Goal: Communication & Community: Answer question/provide support

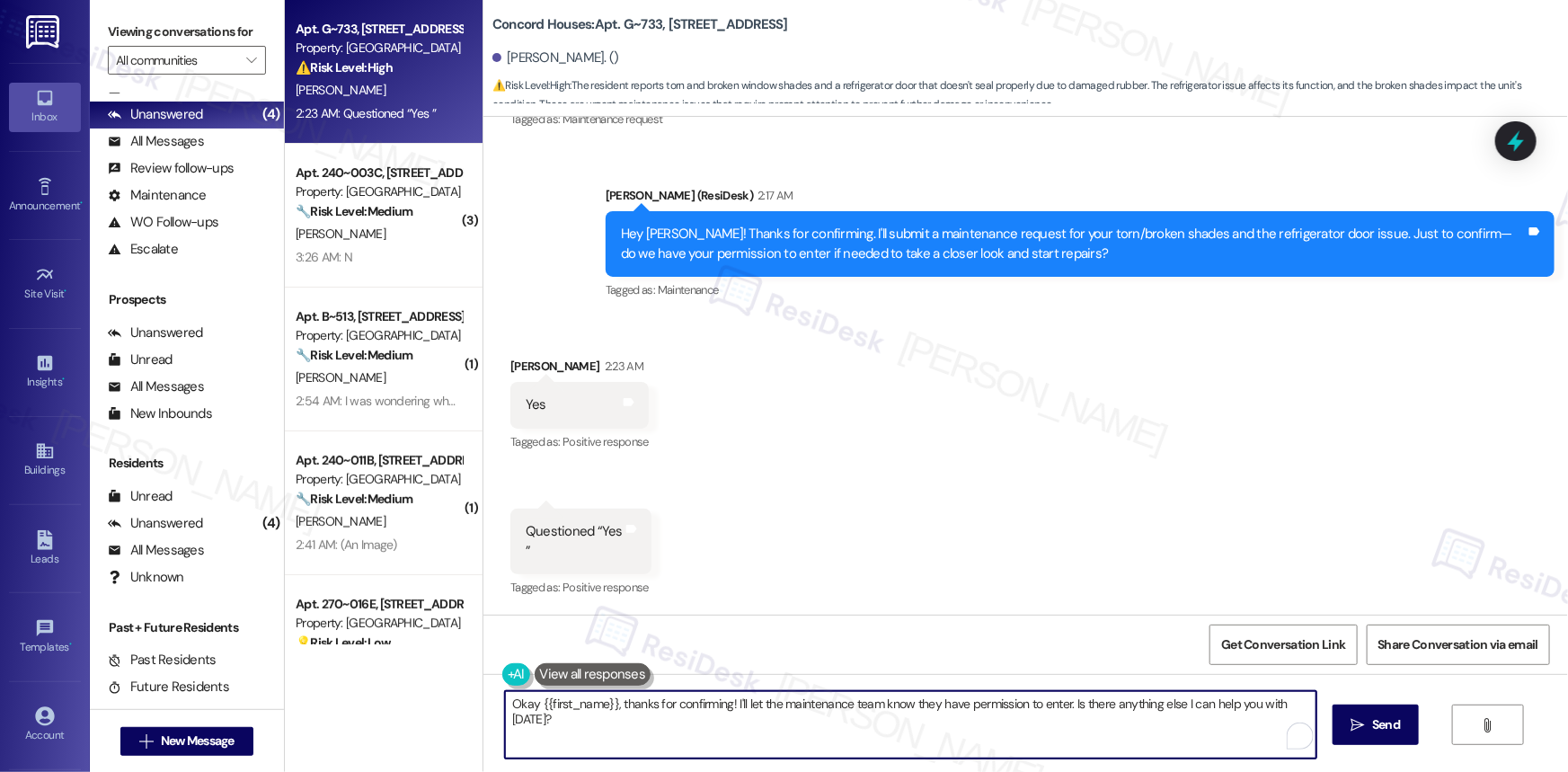
scroll to position [73, 0]
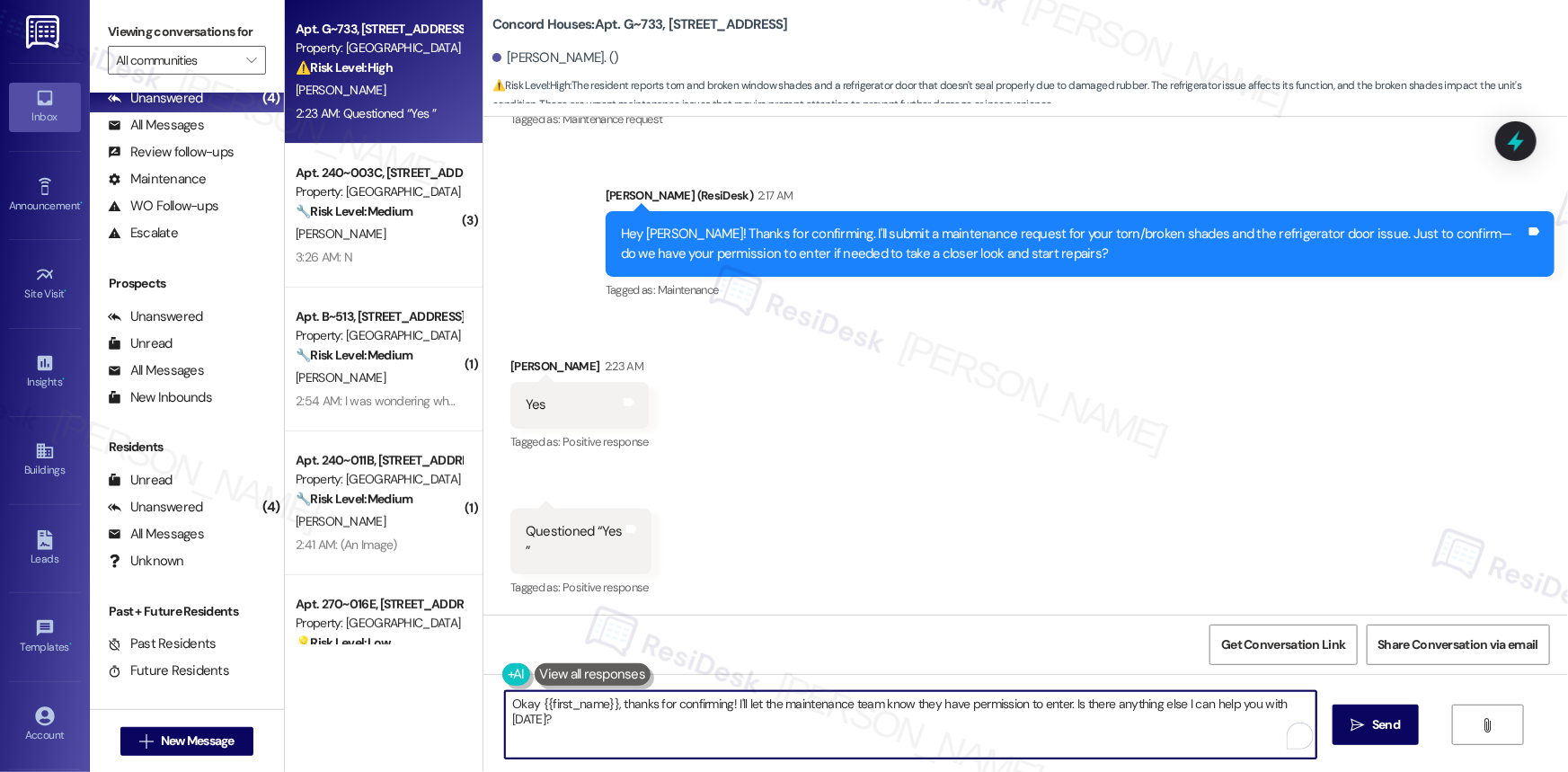
click at [1013, 252] on div "Hey [PERSON_NAME]! Thanks for confirming. I'll submit a maintenance request for…" at bounding box center [1073, 244] width 905 height 38
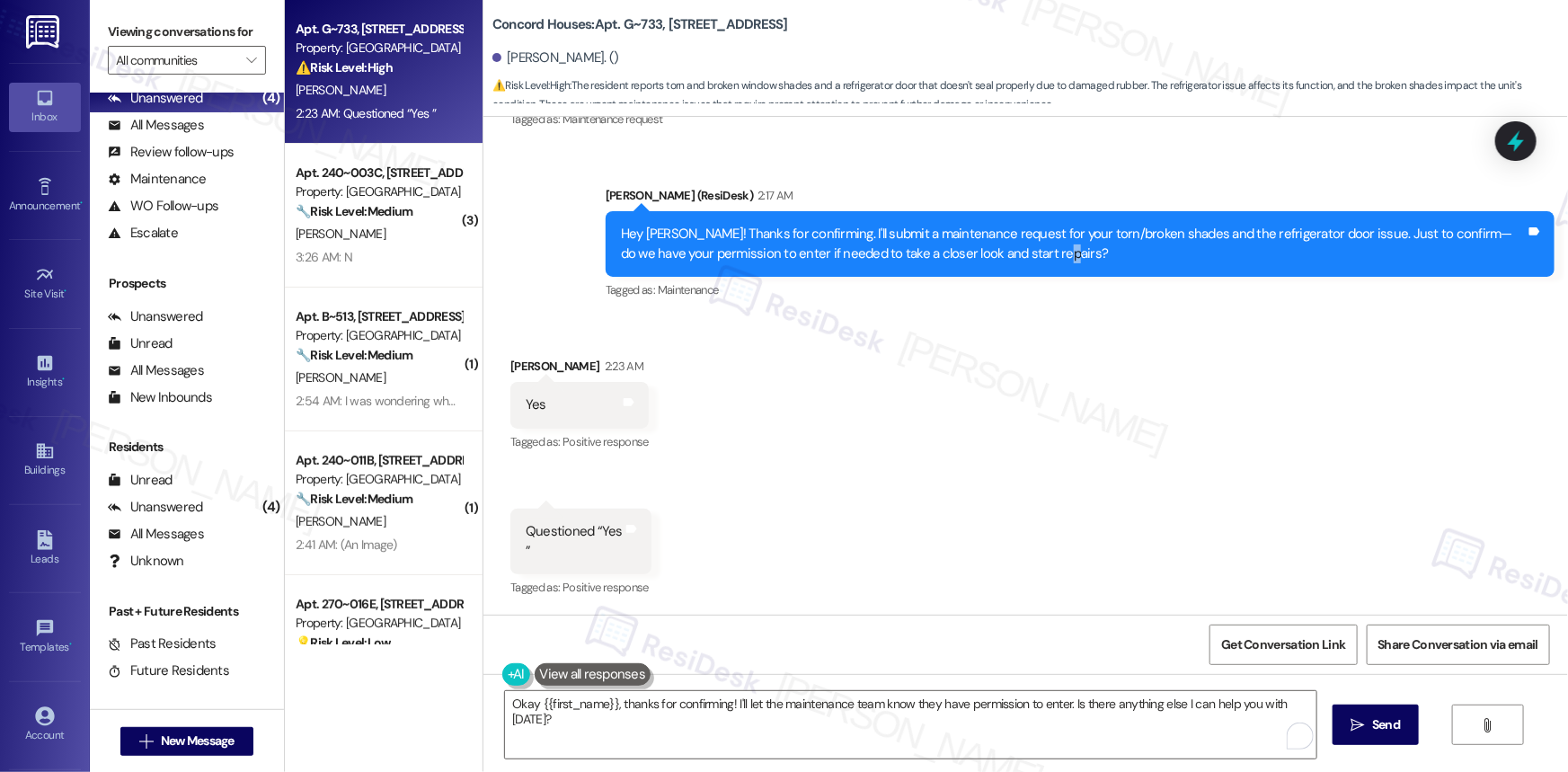
click at [1013, 252] on div "Hey [PERSON_NAME]! Thanks for confirming. I'll submit a maintenance request for…" at bounding box center [1073, 244] width 905 height 38
click at [1058, 231] on div "Hey [PERSON_NAME]! Thanks for confirming. I'll submit a maintenance request for…" at bounding box center [1073, 244] width 905 height 38
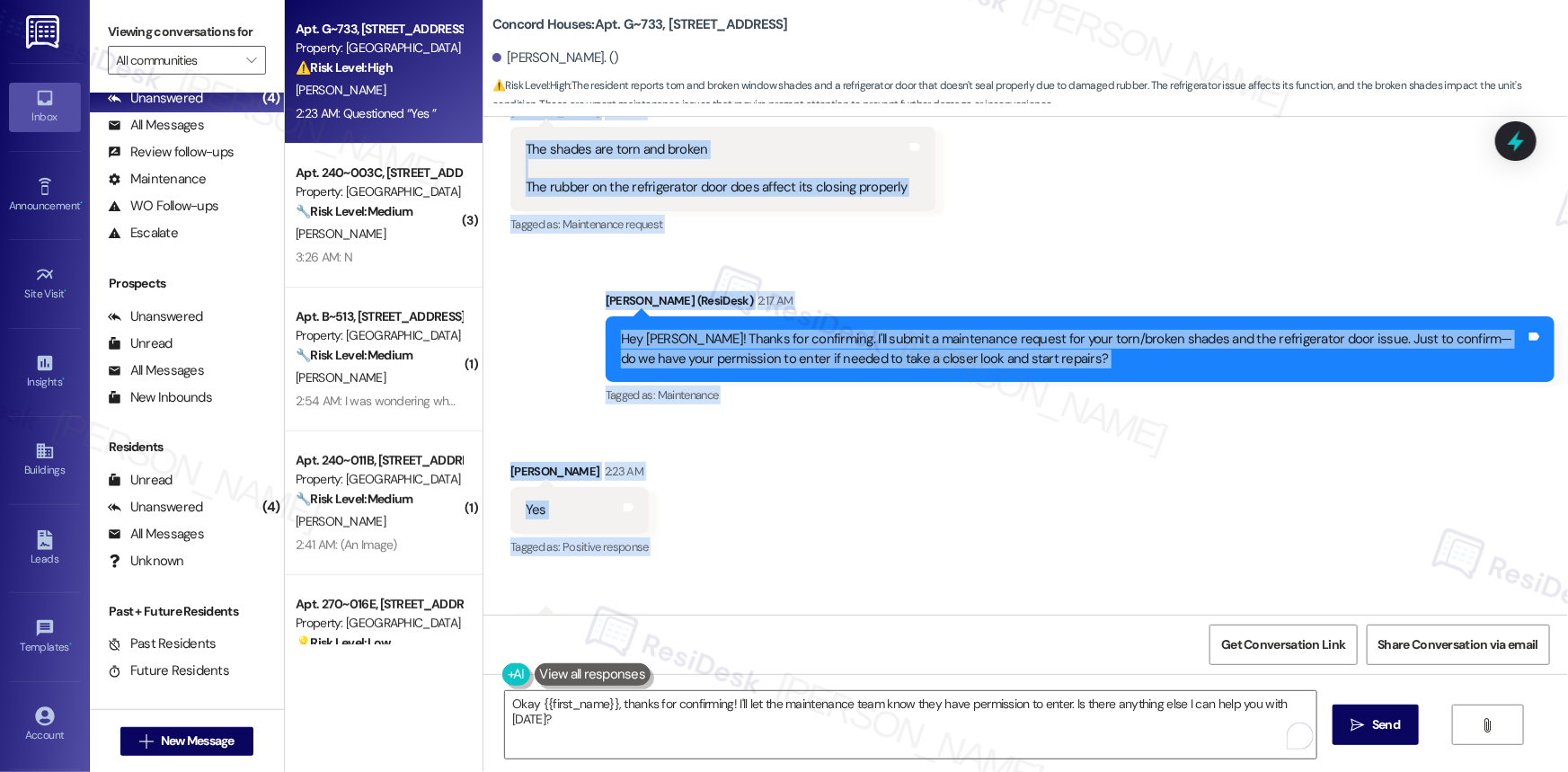
scroll to position [1447, 0]
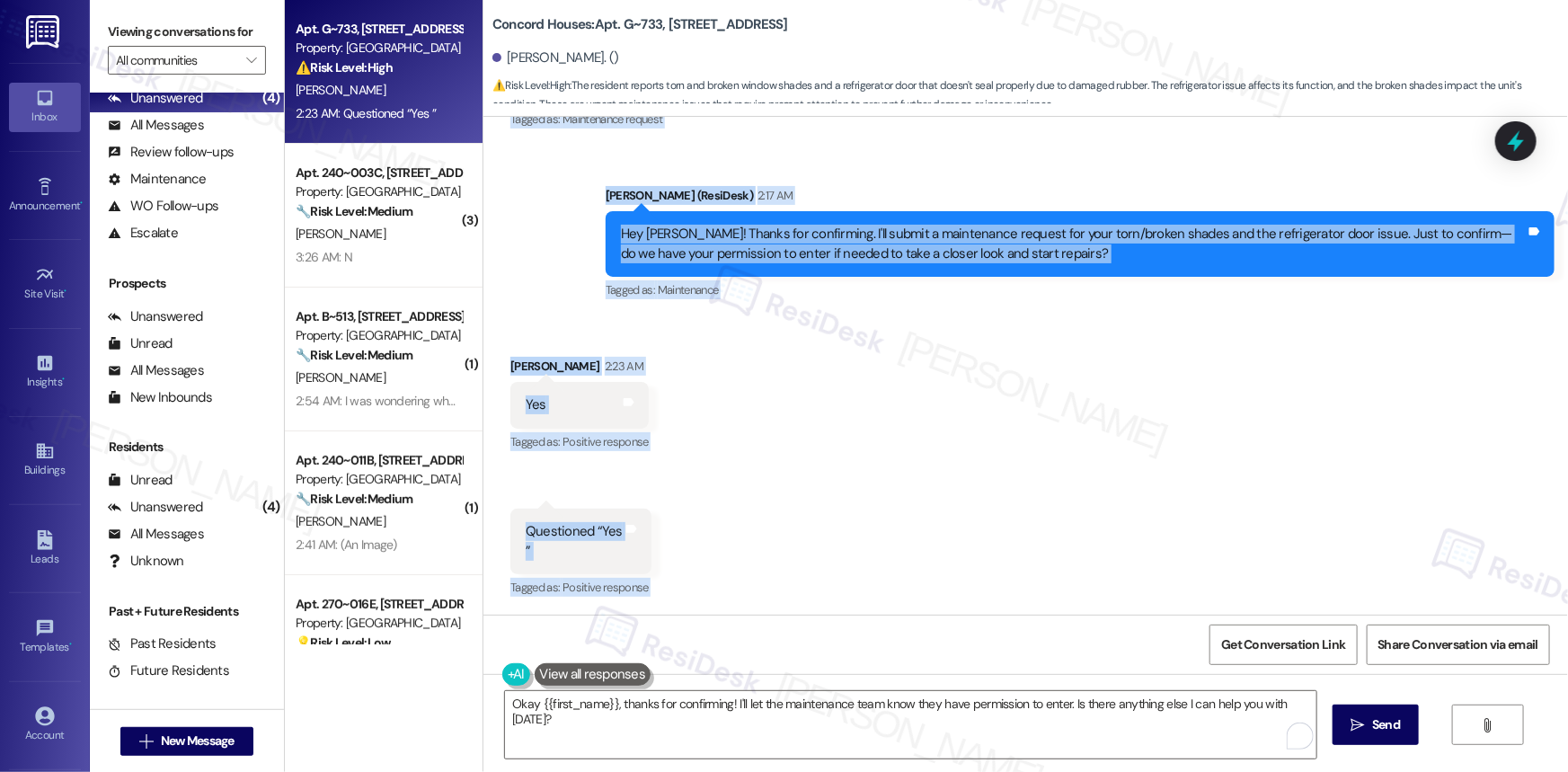
drag, startPoint x: 519, startPoint y: 387, endPoint x: 778, endPoint y: 645, distance: 365.6
click at [778, 645] on div "Lease started [DATE] 8:00 AM Survey, sent via SMS Residesk Automated Survey [DA…" at bounding box center [1026, 503] width 1084 height 772
copy div "Great news I would like to have my front window shades replaced Also the refrig…"
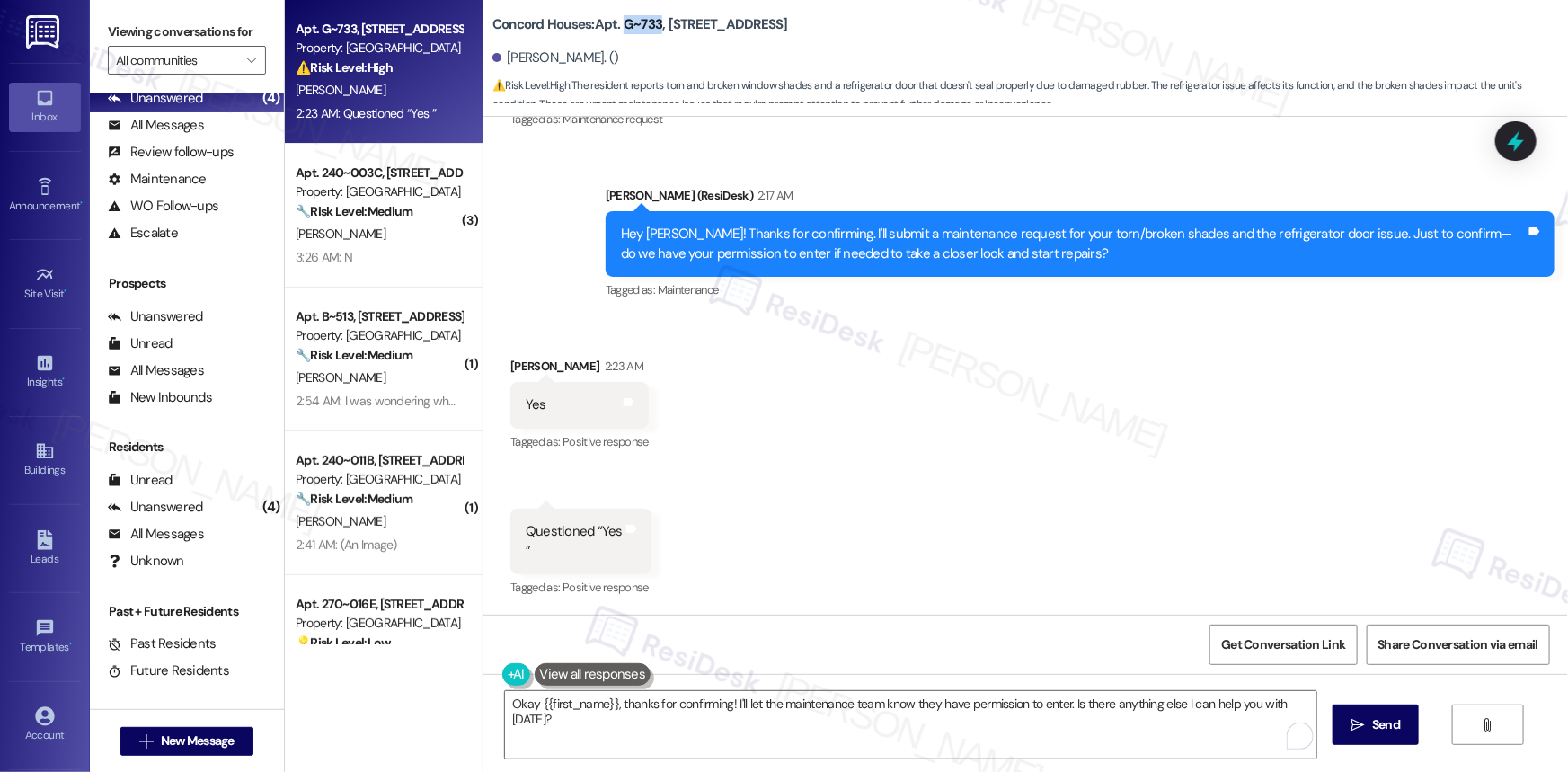
drag, startPoint x: 613, startPoint y: 25, endPoint x: 651, endPoint y: 23, distance: 38.1
click at [651, 23] on b "Concord Houses: Apt. G~733, [STREET_ADDRESS]" at bounding box center [639, 25] width 295 height 19
copy b "G~733"
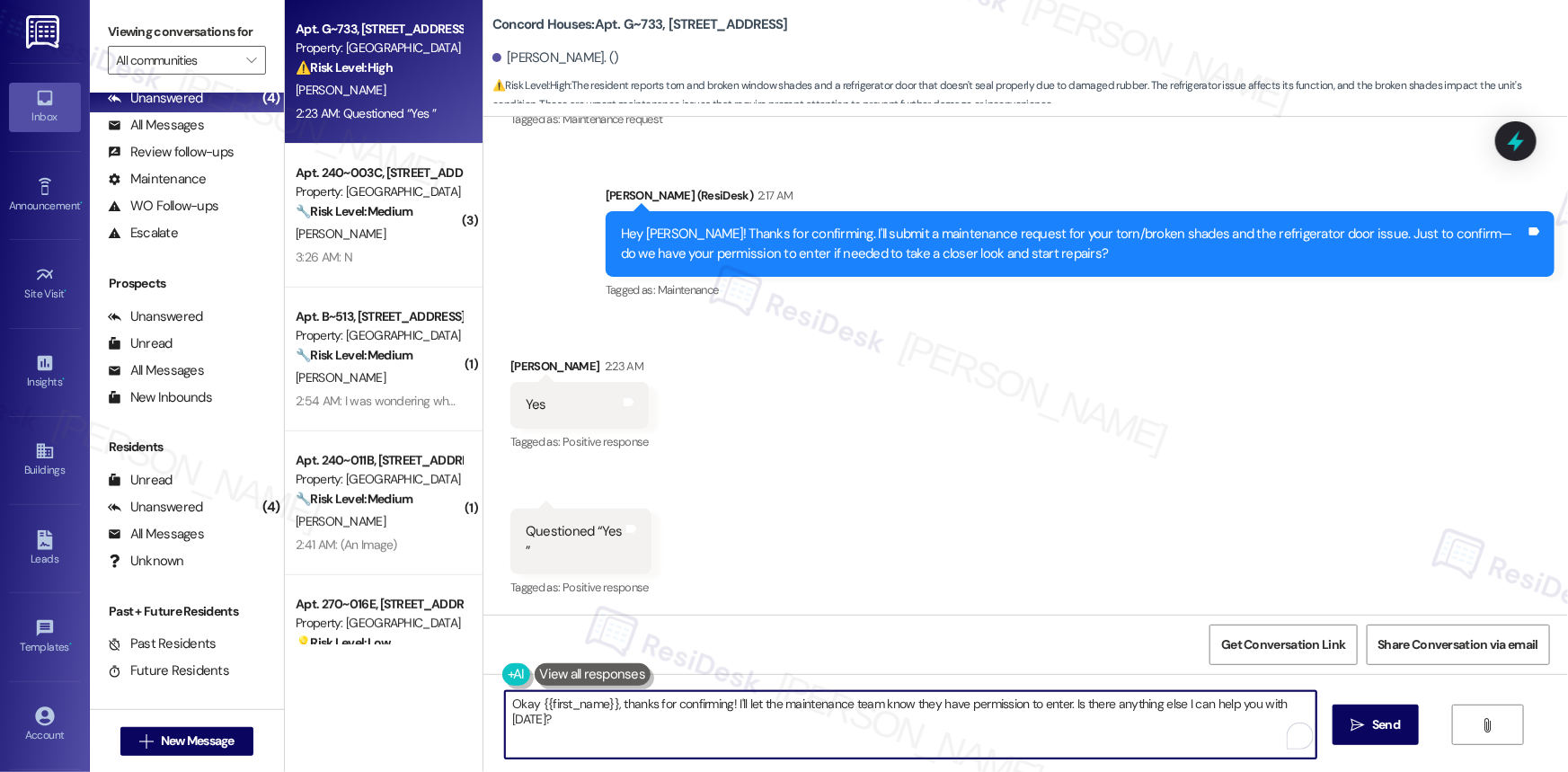
click at [620, 721] on textarea "Okay {{first_name}}, thanks for confirming! I'll let the maintenance team know …" at bounding box center [910, 725] width 811 height 68
paste textarea "Thank you, [PERSON_NAME]. Just a quick update — Work Order #21595-1 has been cr…"
click at [726, 701] on textarea "Thank you, [PERSON_NAME]. Just a quick update — Work Order #21595-1 has been cr…" at bounding box center [910, 725] width 811 height 68
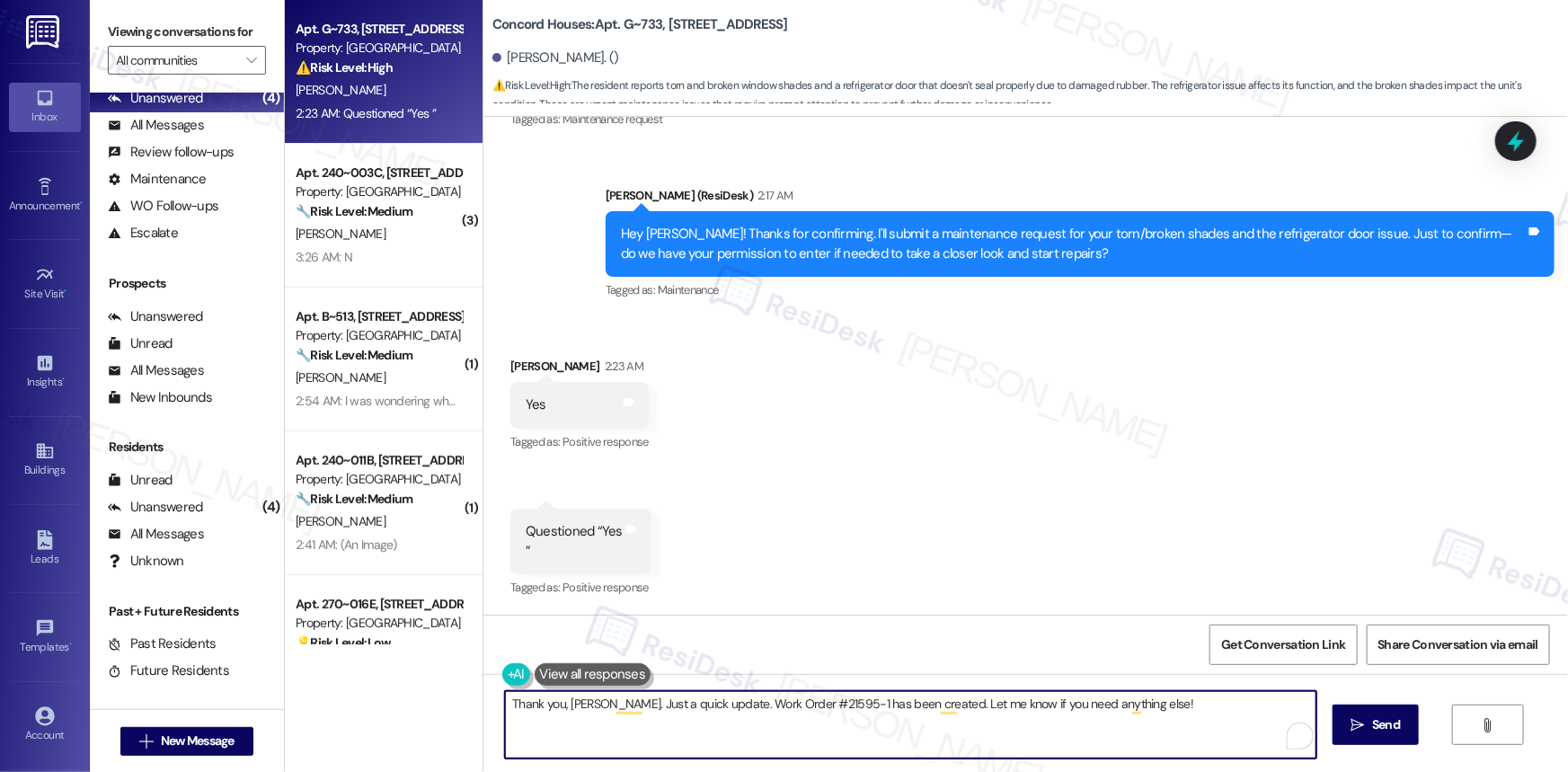
click at [925, 704] on textarea "Thank you, [PERSON_NAME]. Just a quick update. Work Order #21595-1 has been cre…" at bounding box center [910, 725] width 811 height 68
drag, startPoint x: 1120, startPoint y: 728, endPoint x: 1186, endPoint y: 720, distance: 66.5
click at [1124, 728] on textarea "Thank you, [PERSON_NAME]. Just a quick update. Work Order #21595-1 has been cre…" at bounding box center [910, 725] width 811 height 68
click at [1235, 702] on textarea "Thank you, [PERSON_NAME]. Just a quick update. Work Order #21595-1 has been cre…" at bounding box center [910, 725] width 811 height 68
click at [666, 702] on textarea "Thank you, [PERSON_NAME]. Just a quick update. Work Order #21595-1 has been cre…" at bounding box center [910, 725] width 811 height 68
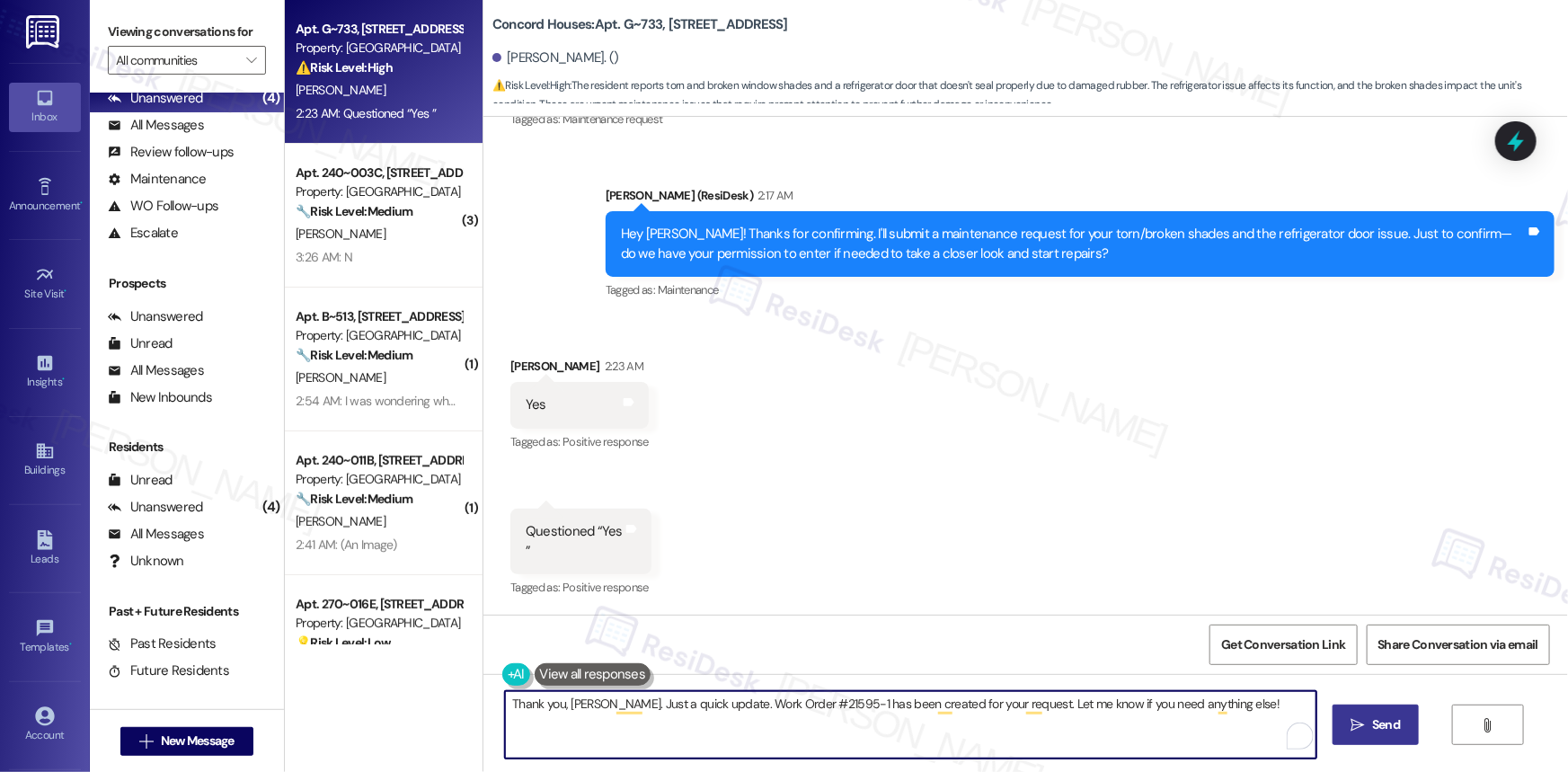
type textarea "Thank you, [PERSON_NAME]. Just a quick update. Work Order #21595-1 has been cre…"
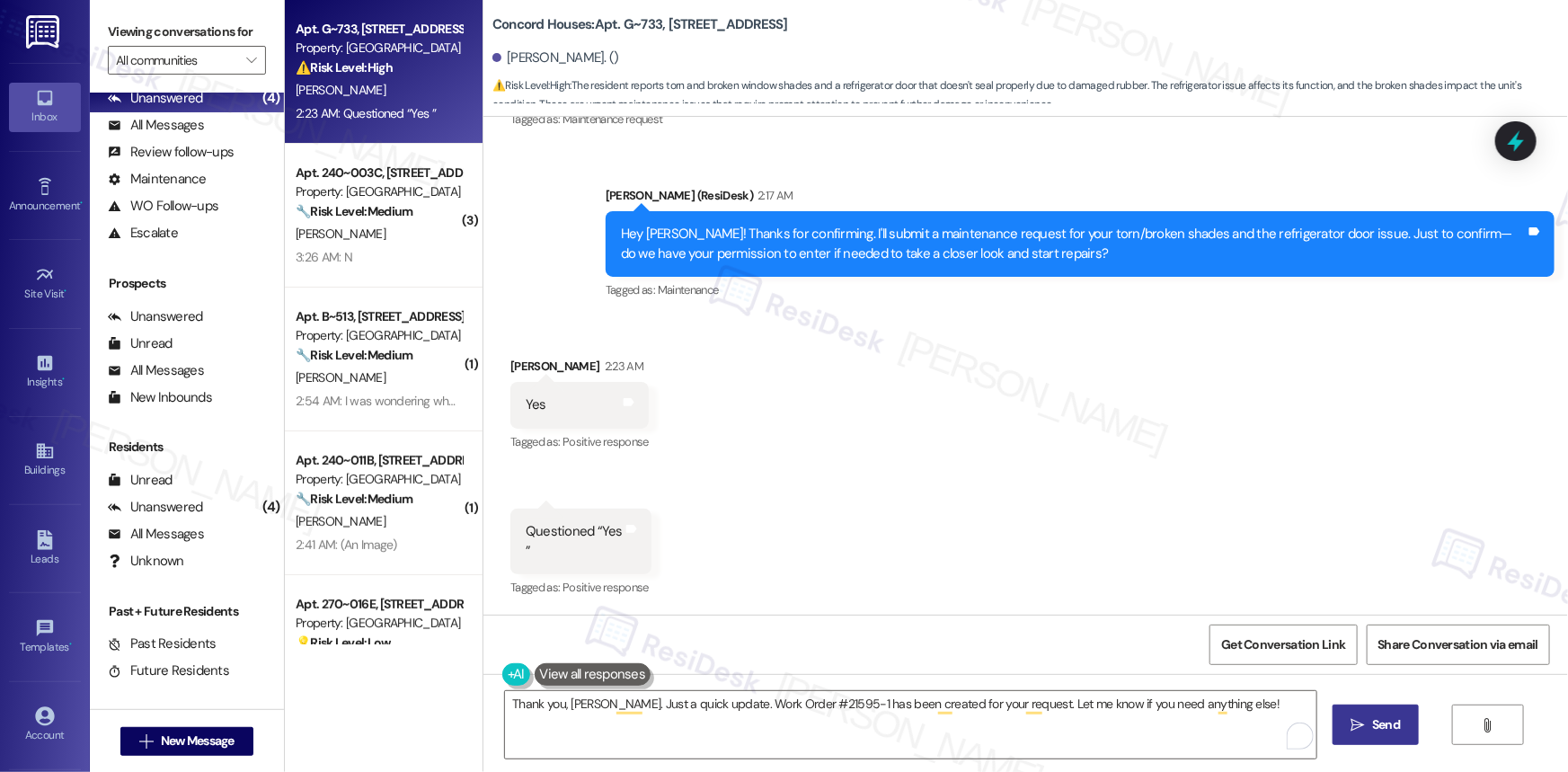
click at [1392, 732] on span "Send" at bounding box center [1386, 724] width 27 height 19
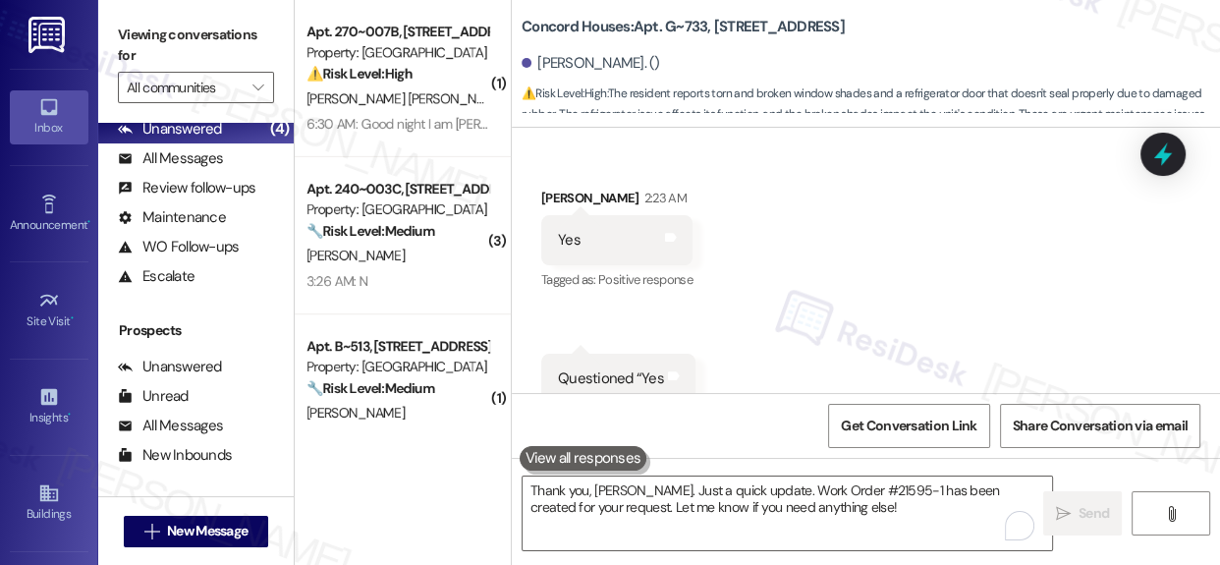
scroll to position [1983, 0]
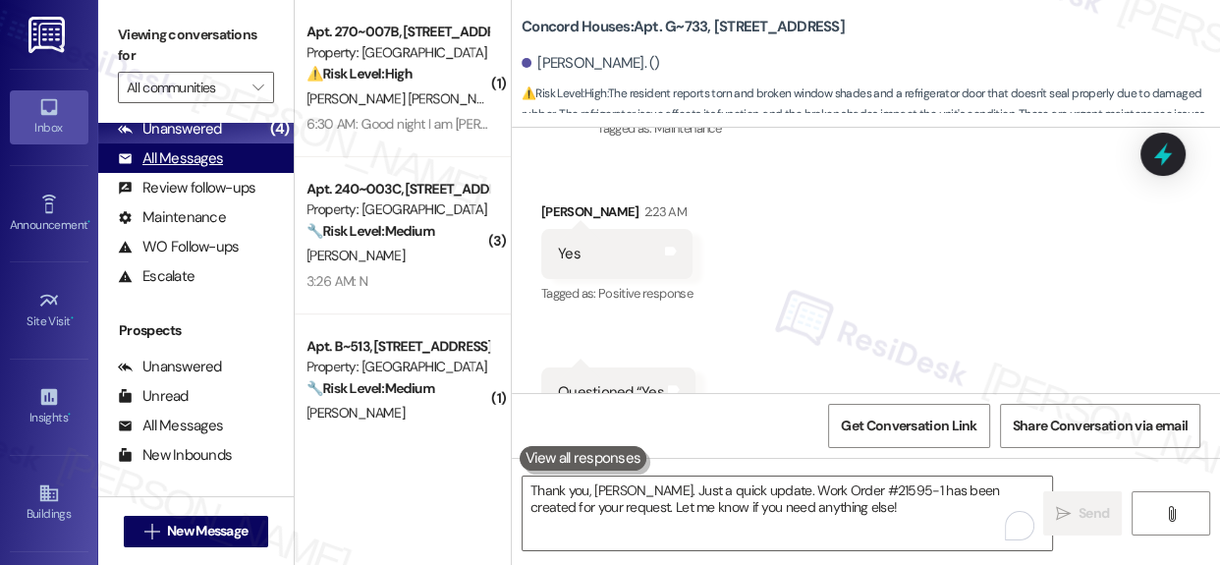
click at [201, 161] on div "All Messages" at bounding box center [170, 158] width 105 height 21
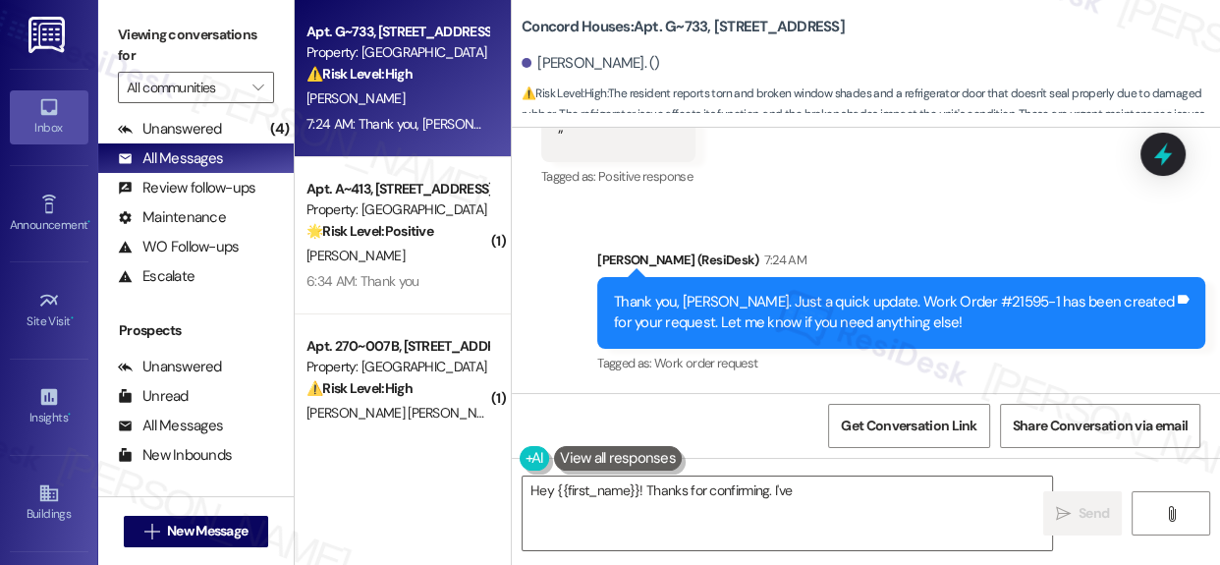
scroll to position [2280, 0]
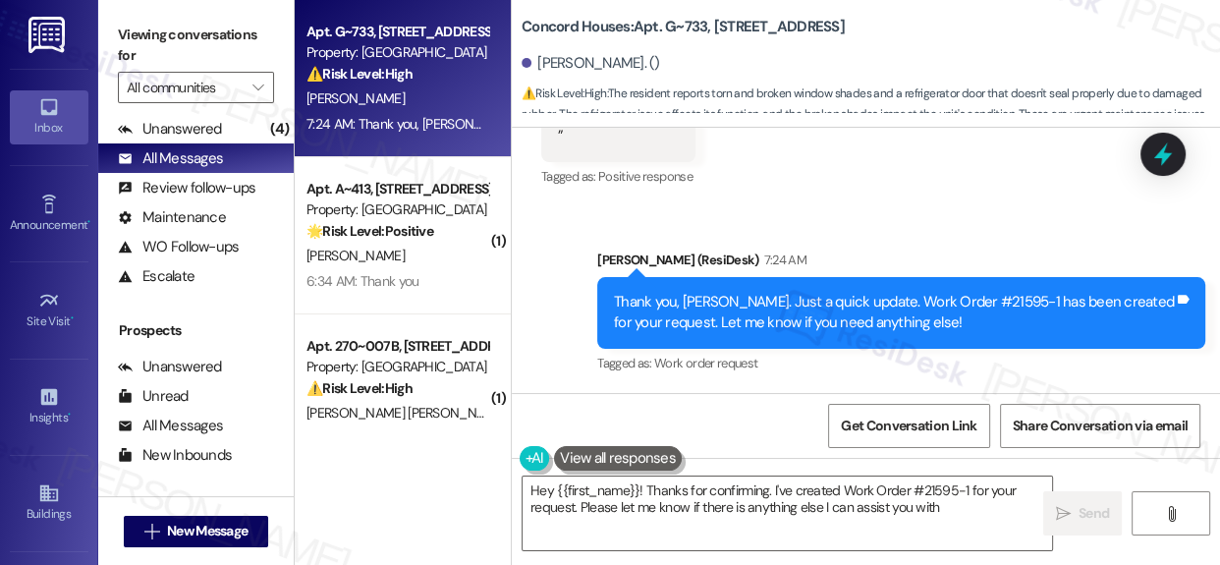
type textarea "Hey {{first_name}}! Thanks for confirming. I've created Work Order #21595-1 for…"
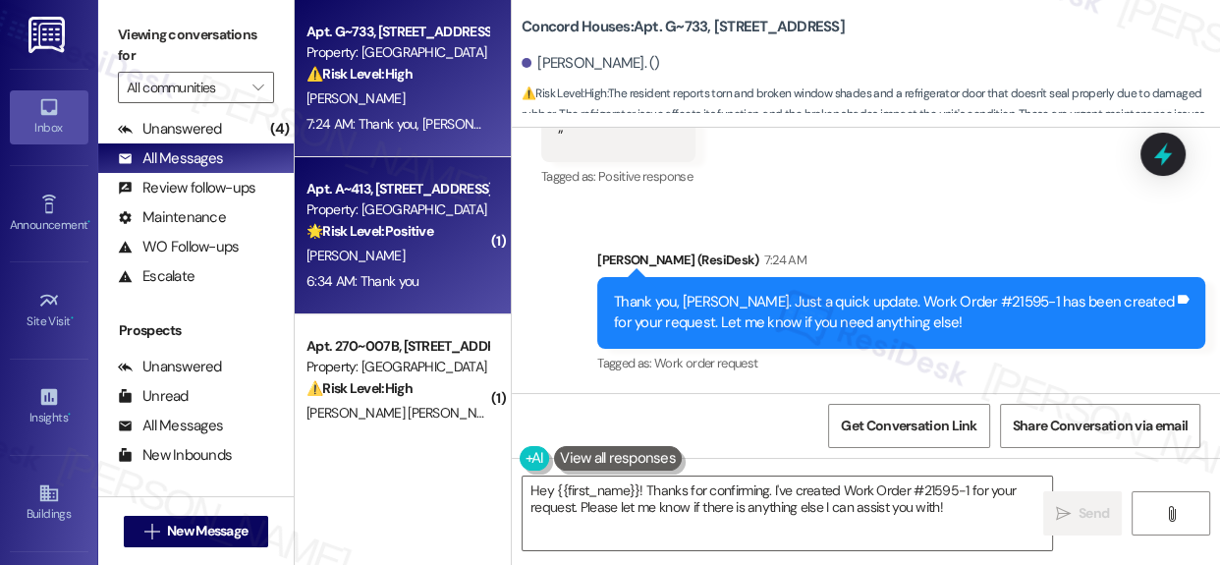
click at [383, 206] on div "Property: [GEOGRAPHIC_DATA]" at bounding box center [398, 209] width 182 height 21
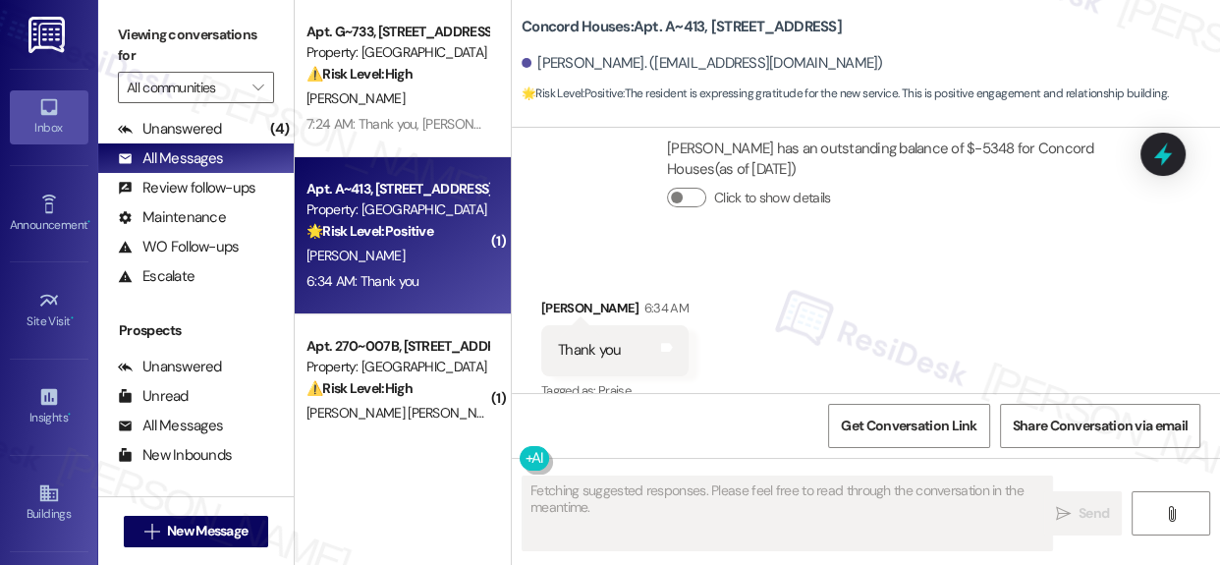
scroll to position [2388, 0]
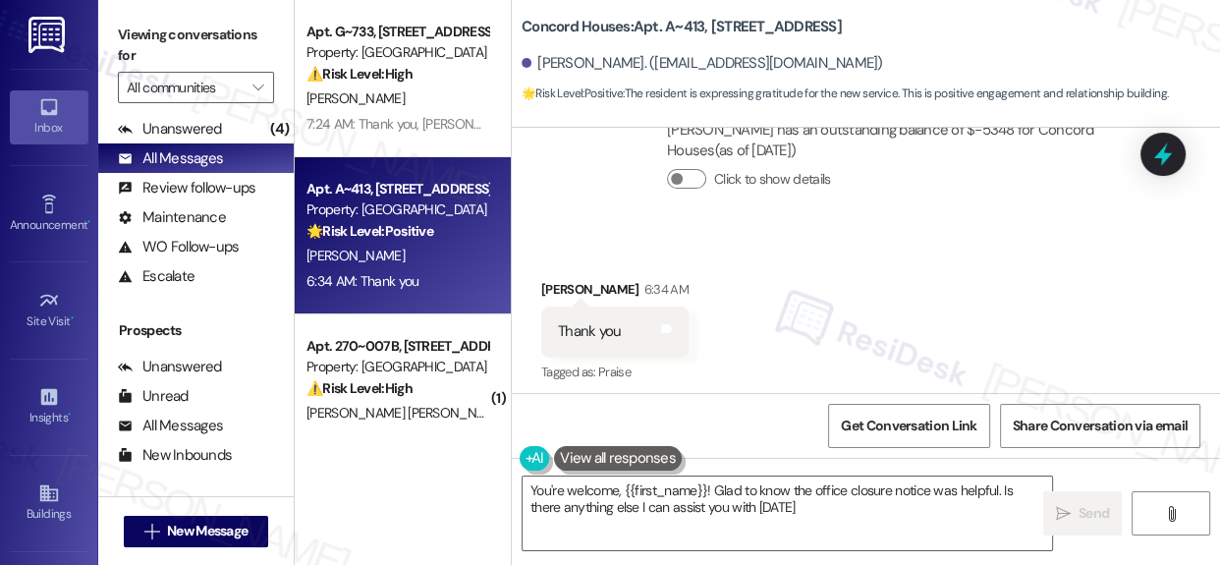
type textarea "You're welcome, {{first_name}}! Glad to know the office closure notice was help…"
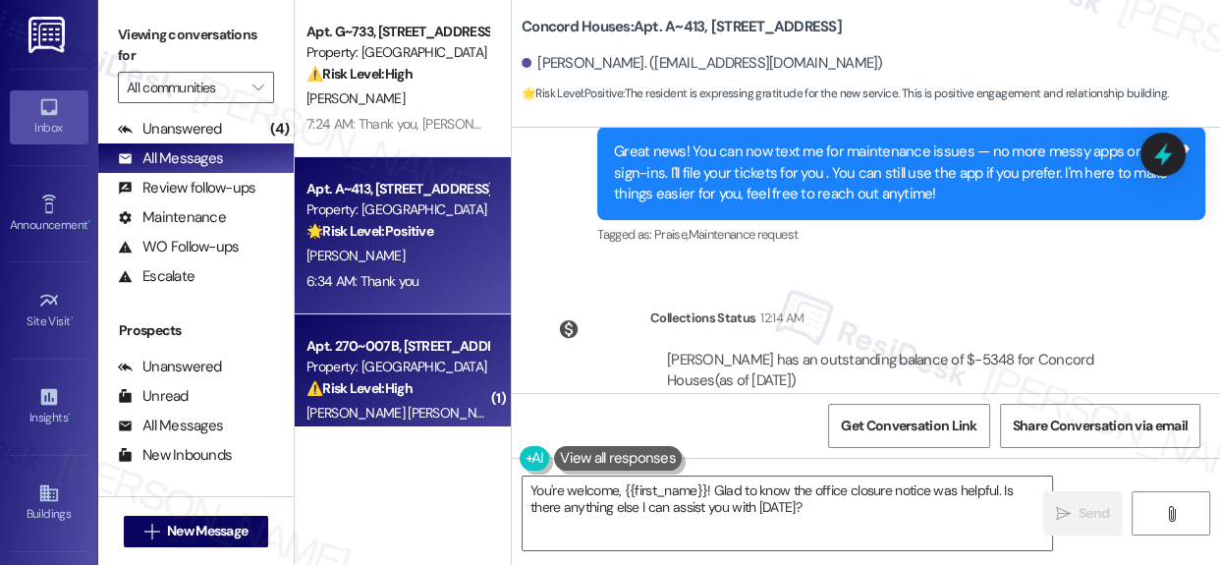
scroll to position [2121, 0]
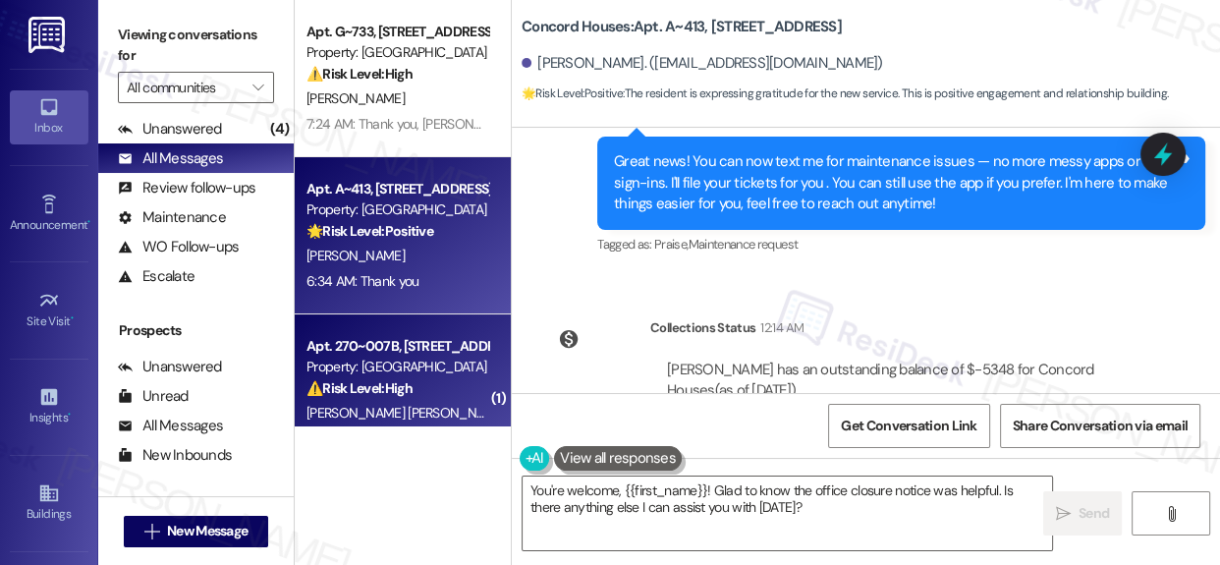
click at [396, 406] on span "[PERSON_NAME] [PERSON_NAME]" at bounding box center [406, 413] width 199 height 18
type textarea "Fetching suggested responses. Please feel free to read through the conversation…"
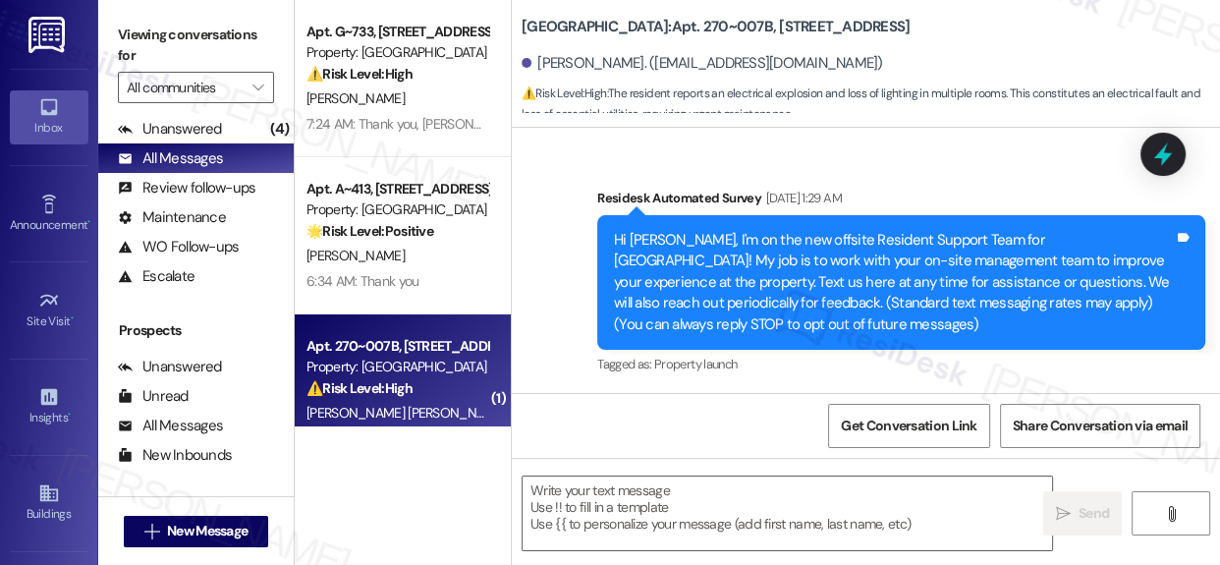
scroll to position [178, 0]
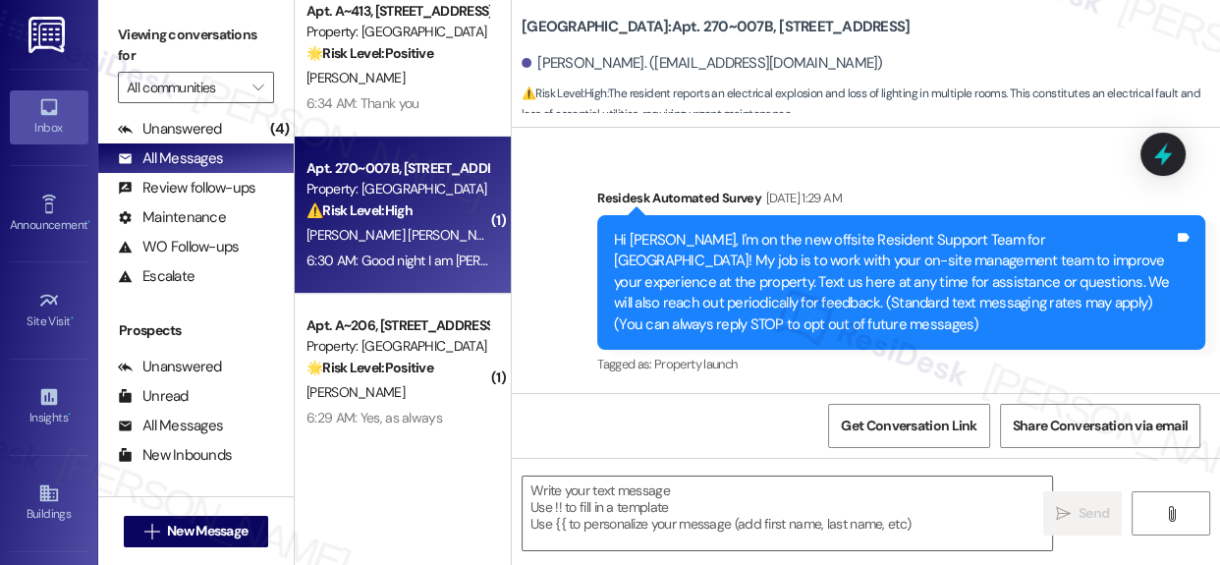
type textarea "Fetching suggested responses. Please feel free to read through the conversation…"
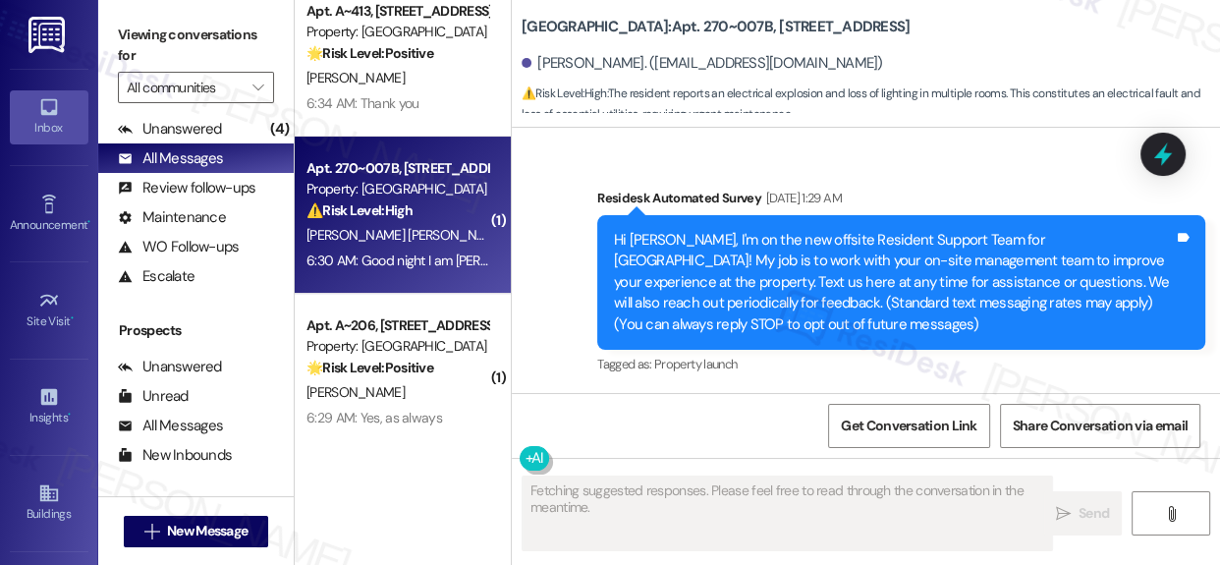
click at [402, 312] on div "Apt. A~206, [STREET_ADDRESS] Property: Concord Houses 🌟 Risk Level: Positive Th…" at bounding box center [403, 372] width 216 height 157
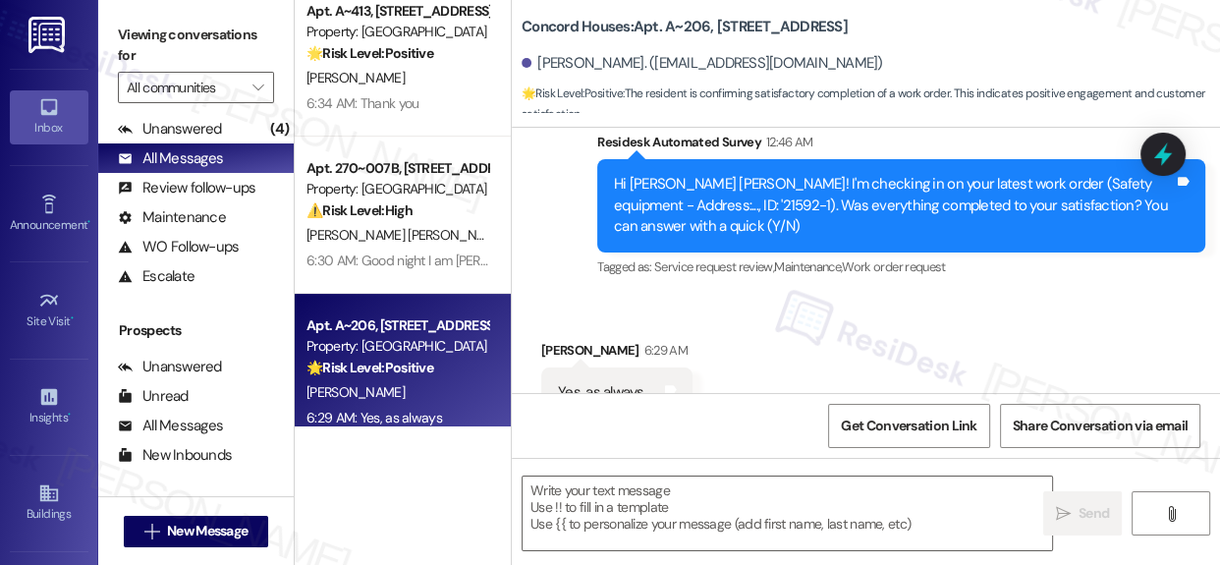
scroll to position [893, 0]
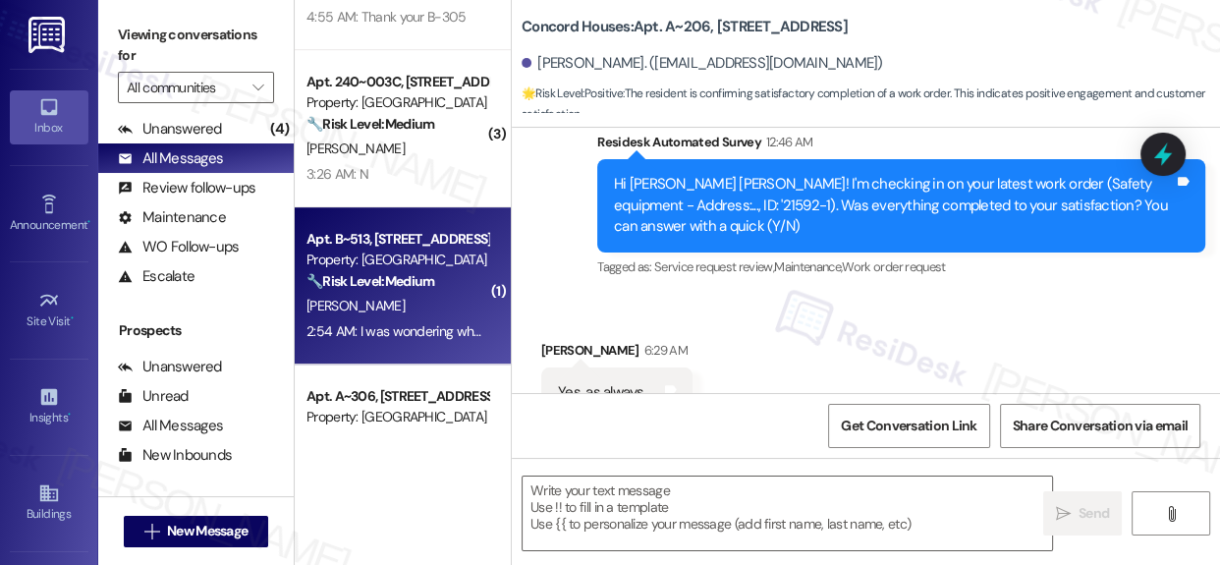
click at [380, 295] on div "[PERSON_NAME]" at bounding box center [398, 306] width 186 height 25
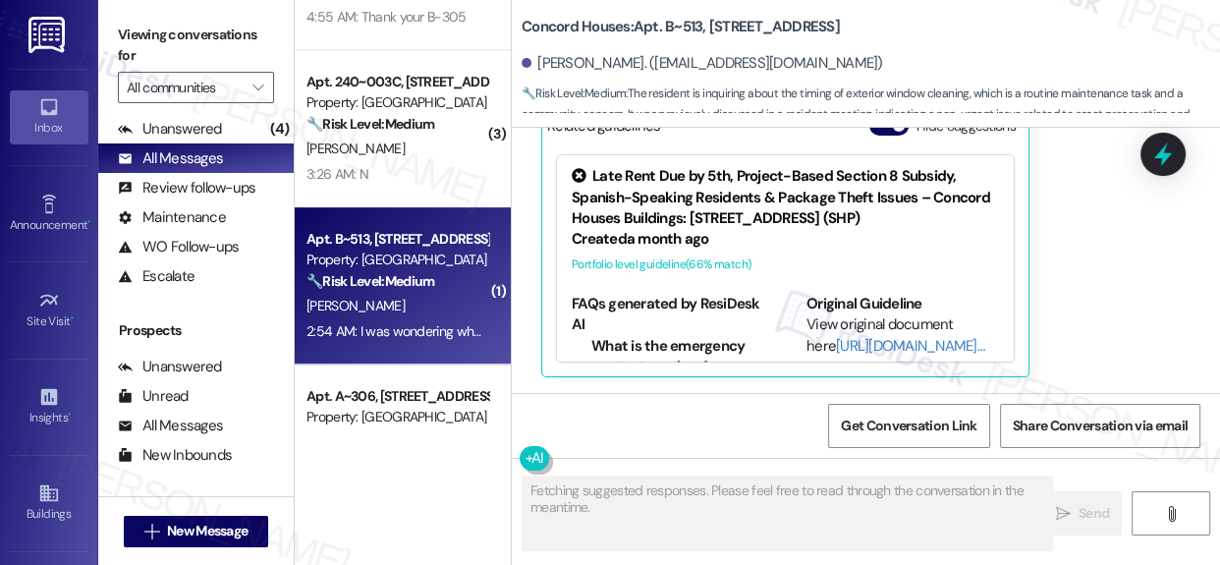
scroll to position [1101, 0]
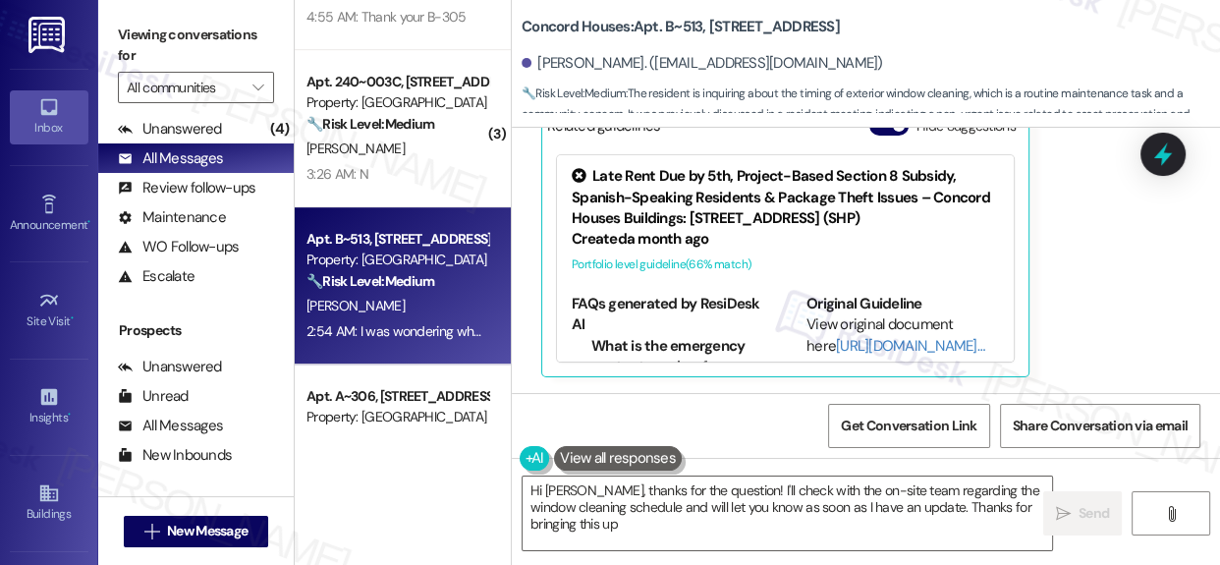
type textarea "Hi [PERSON_NAME], thanks for the question! I'll check with the on-site team reg…"
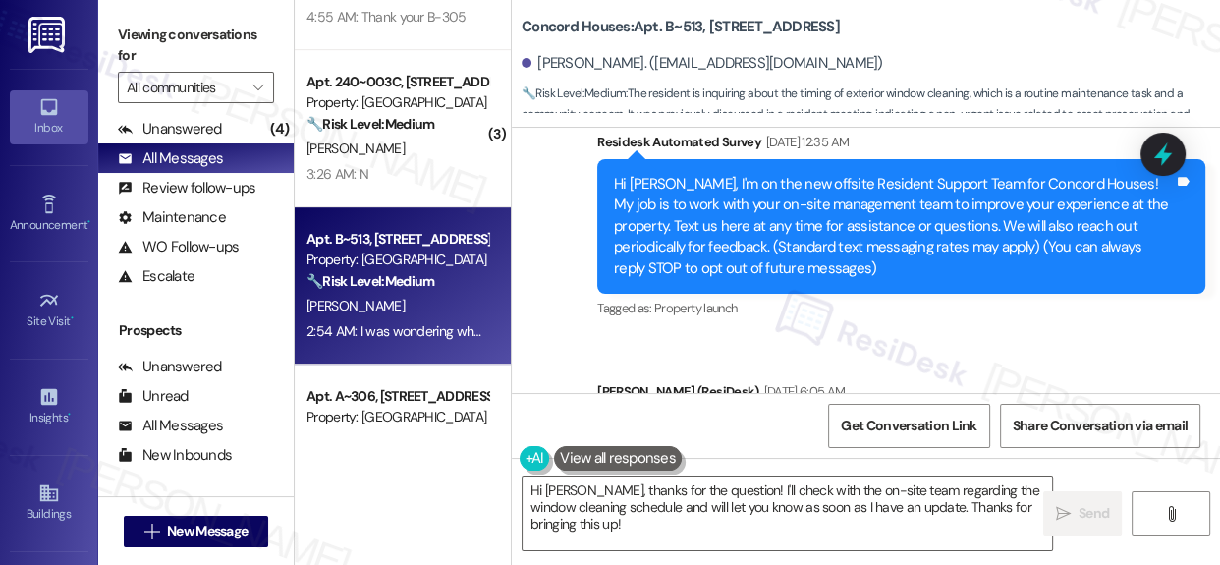
scroll to position [0, 0]
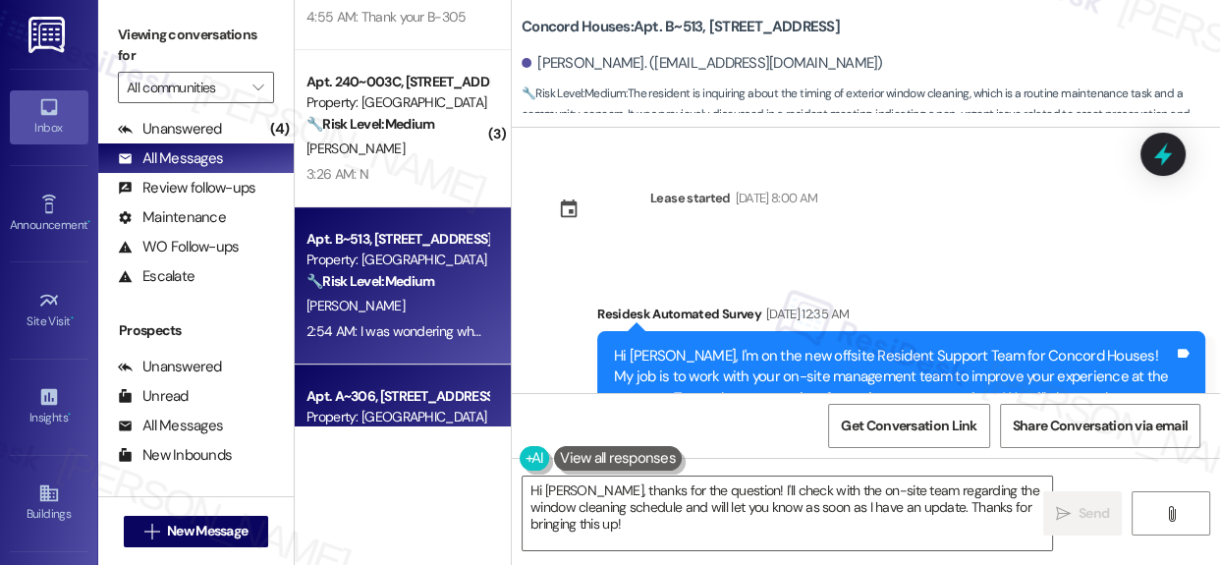
click at [318, 413] on div "Property: [GEOGRAPHIC_DATA]" at bounding box center [398, 417] width 182 height 21
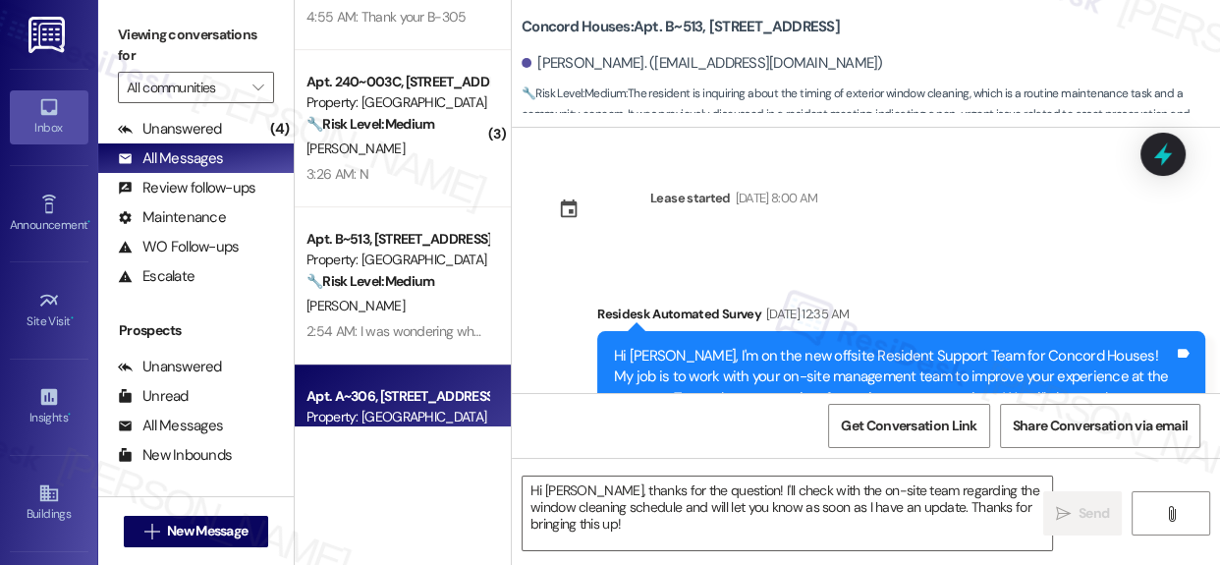
type textarea "Fetching suggested responses. Please feel free to read through the conversation…"
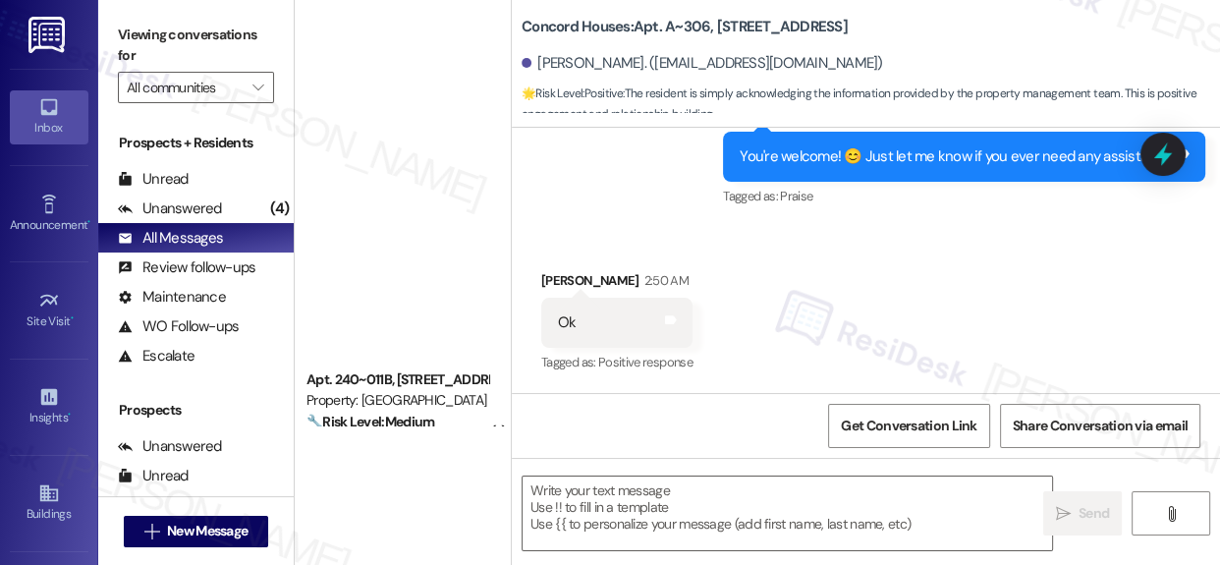
scroll to position [1786, 0]
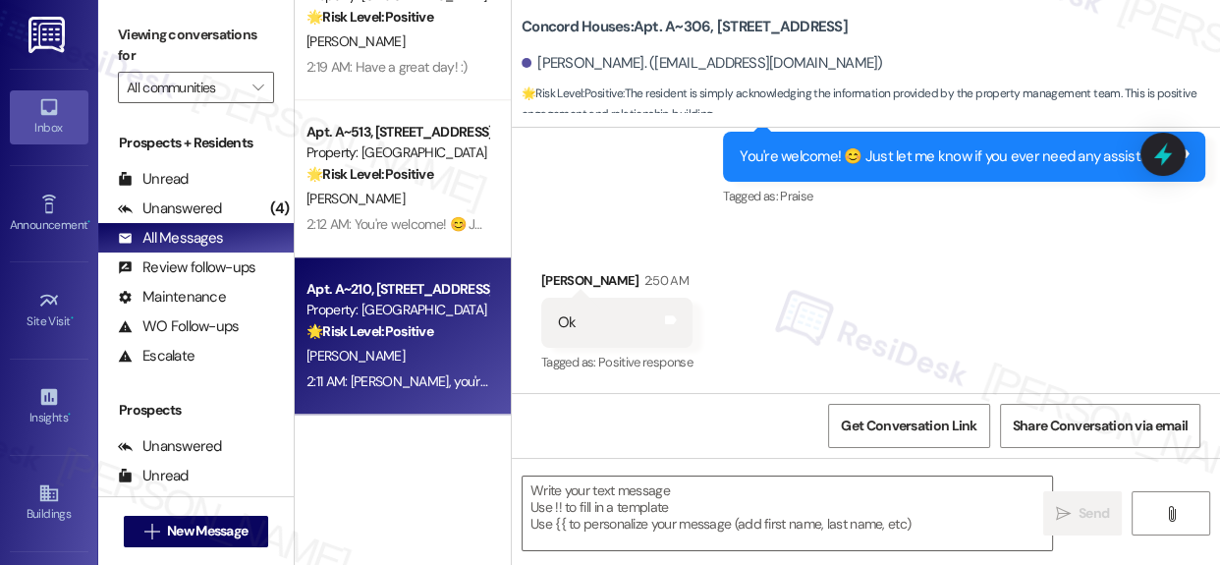
click at [385, 313] on div "Property: [GEOGRAPHIC_DATA]" at bounding box center [398, 310] width 182 height 21
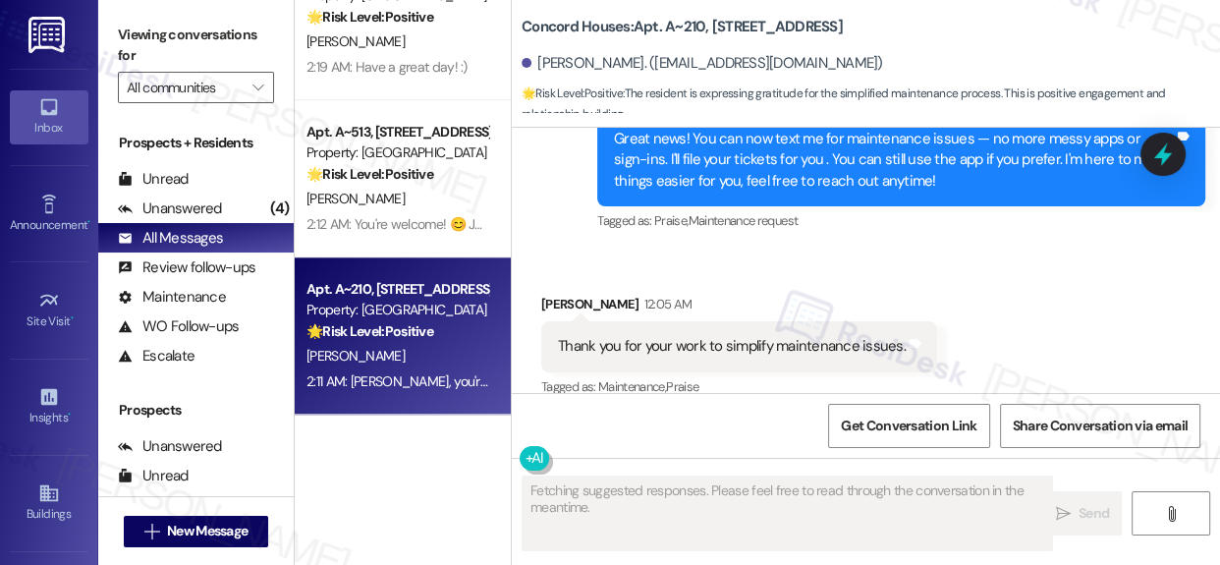
scroll to position [1465, 0]
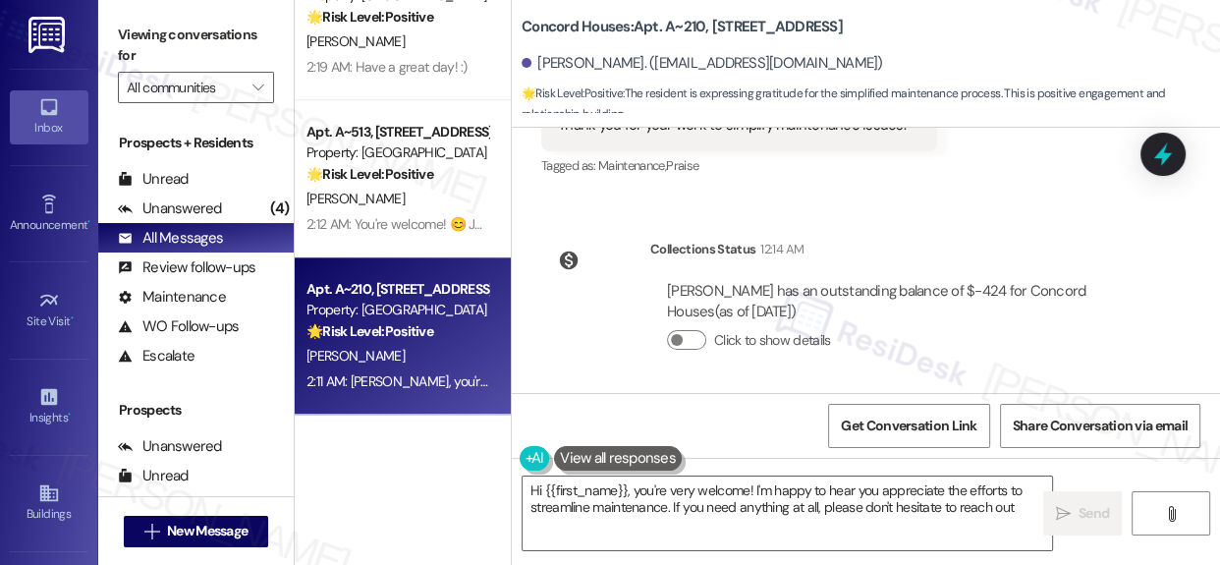
type textarea "Hi {{first_name}}, you're very welcome! I'm happy to hear you appreciate the ef…"
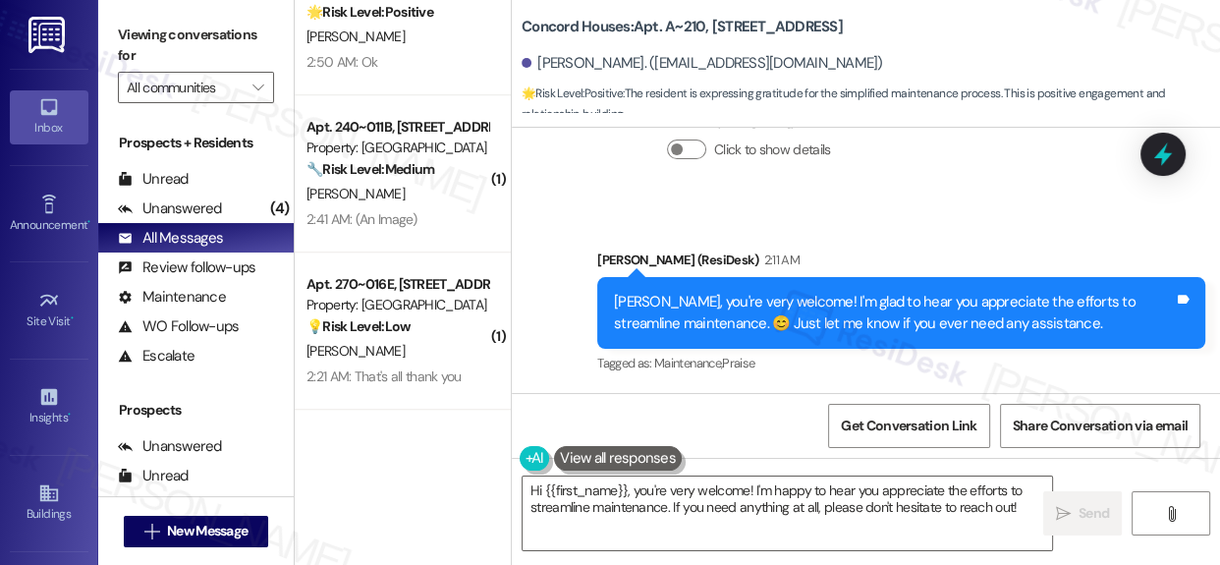
scroll to position [1250, 0]
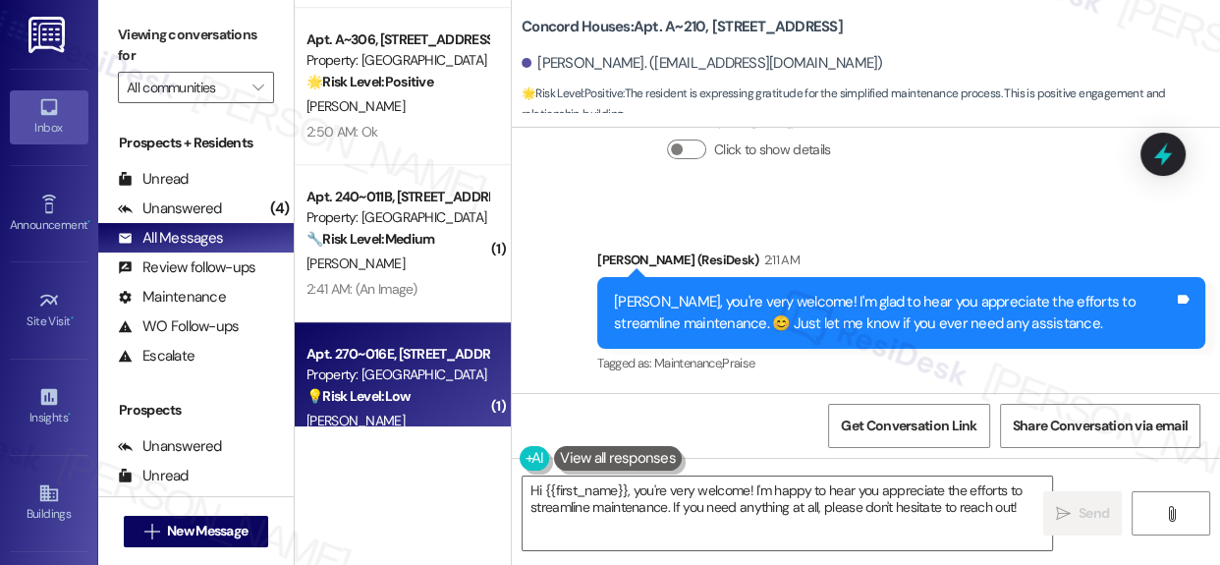
click at [385, 389] on strong "💡 Risk Level: Low" at bounding box center [359, 396] width 104 height 18
type textarea "Fetching suggested responses. Please feel free to read through the conversation…"
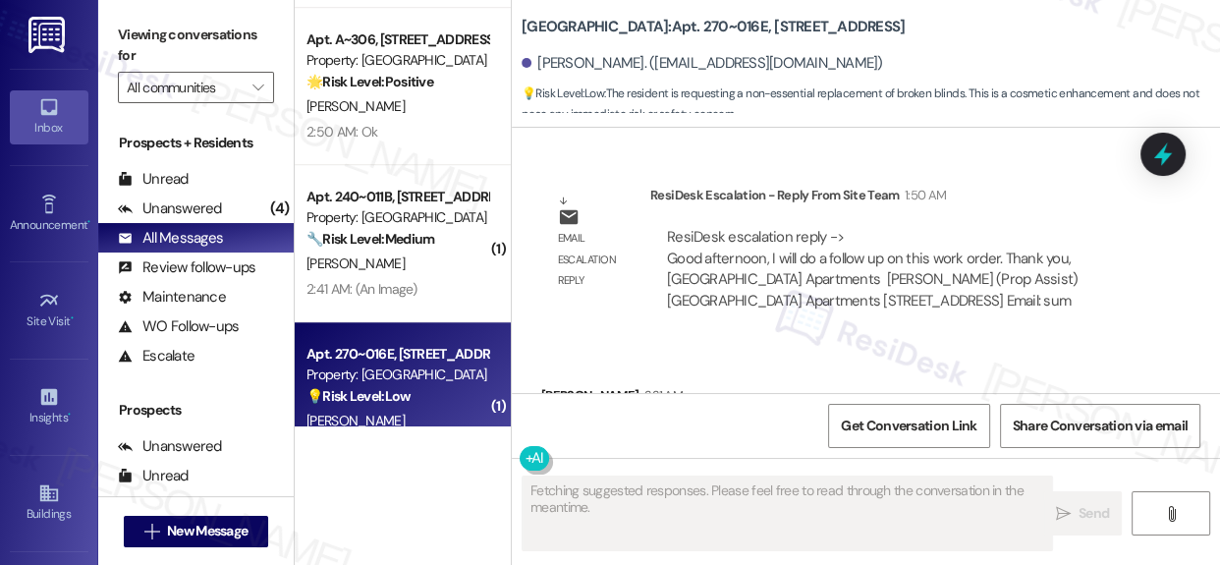
scroll to position [6279, 0]
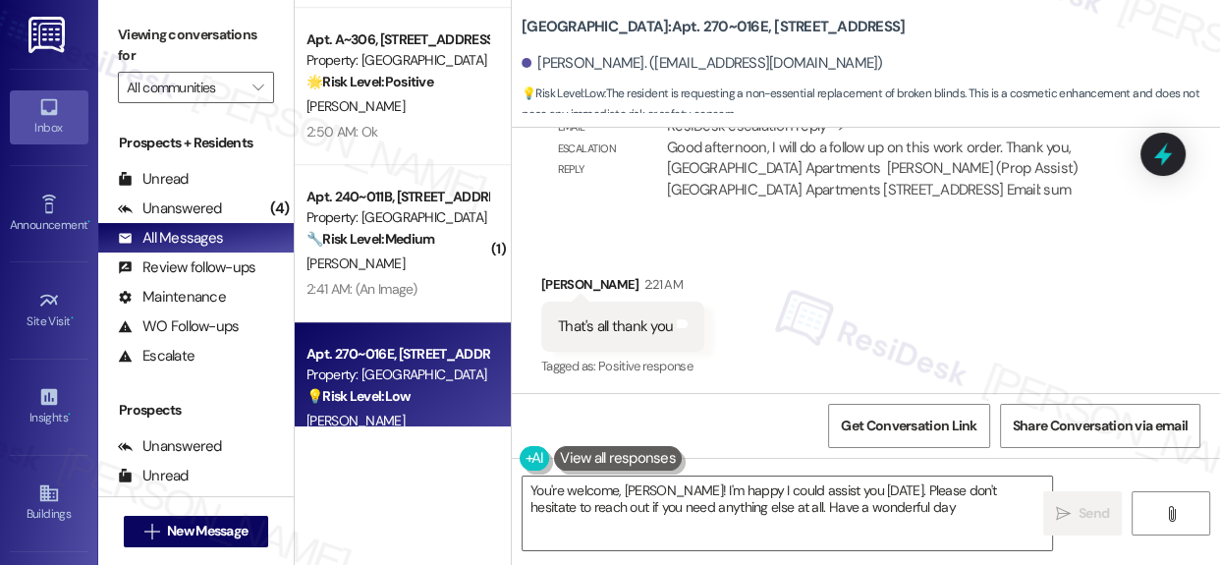
type textarea "You're welcome, [PERSON_NAME]! I'm happy I could assist you [DATE]. Please don'…"
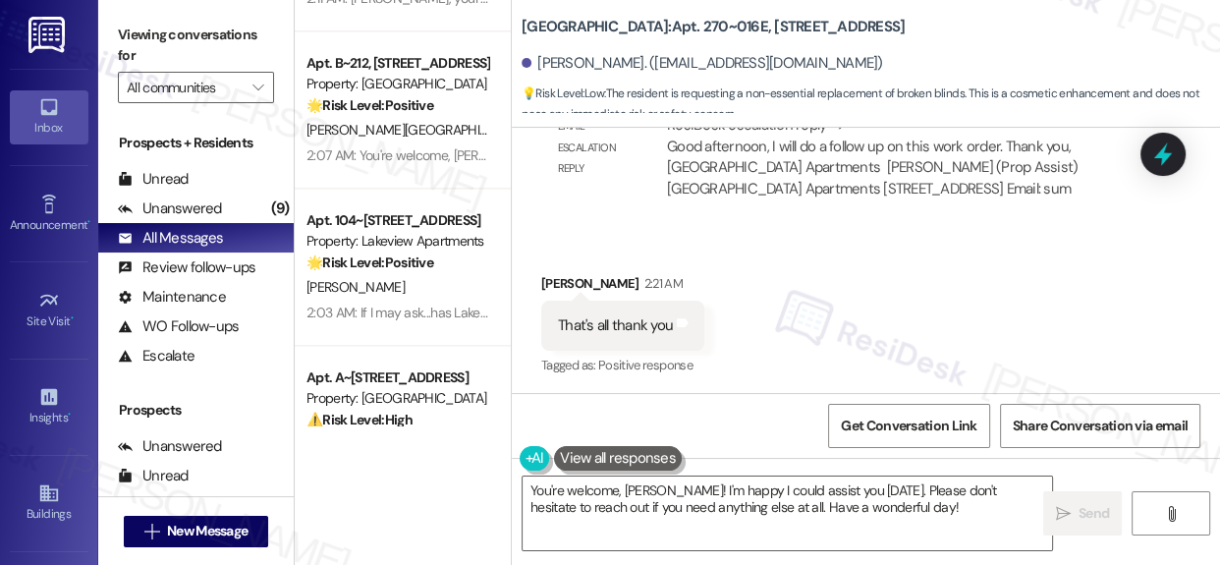
scroll to position [2143, 0]
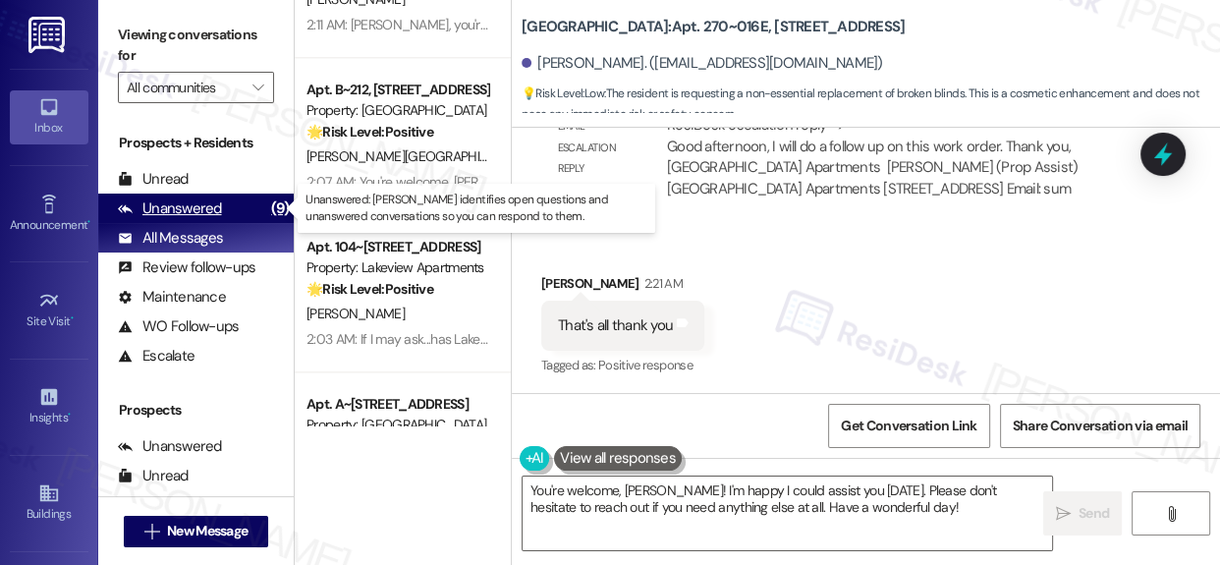
click at [194, 204] on div "Unanswered" at bounding box center [170, 208] width 104 height 21
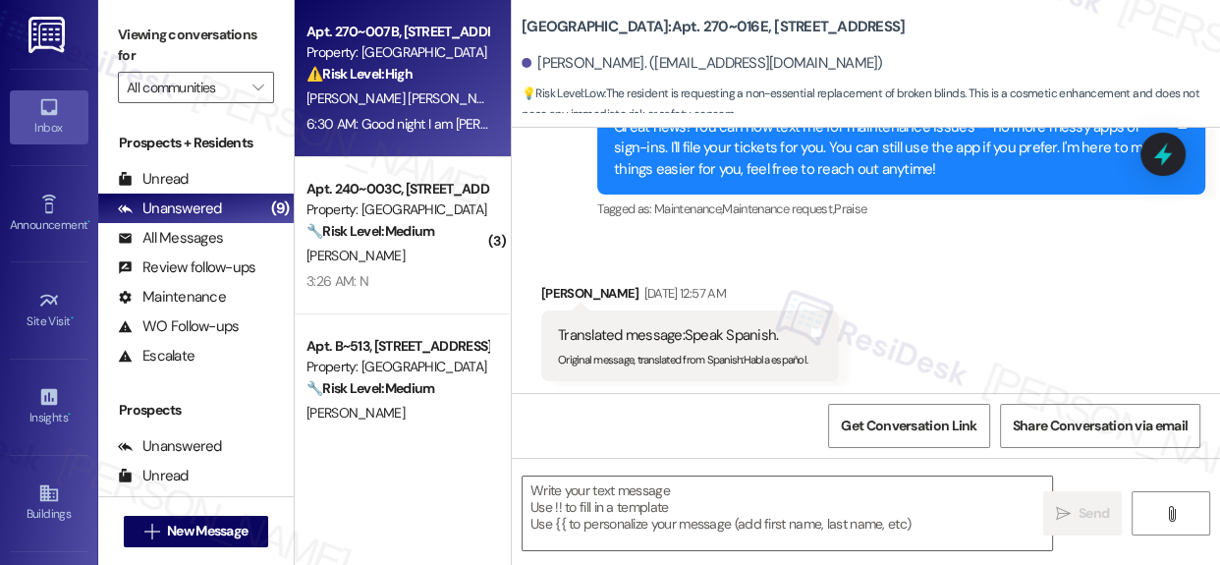
type textarea "Fetching suggested responses. Please feel free to read through the conversation…"
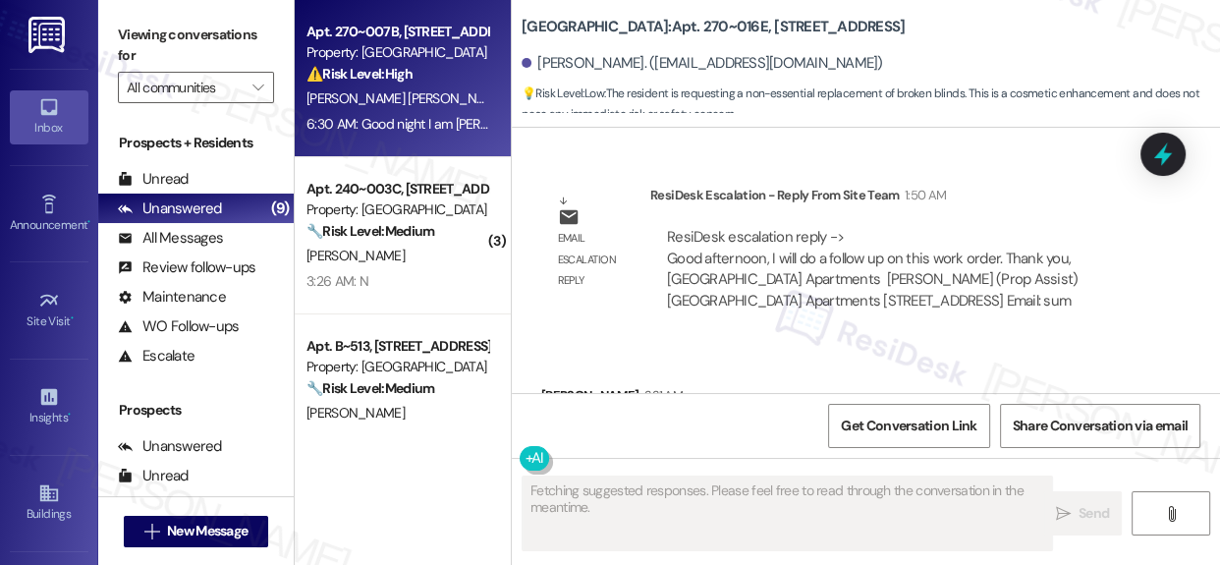
scroll to position [6279, 0]
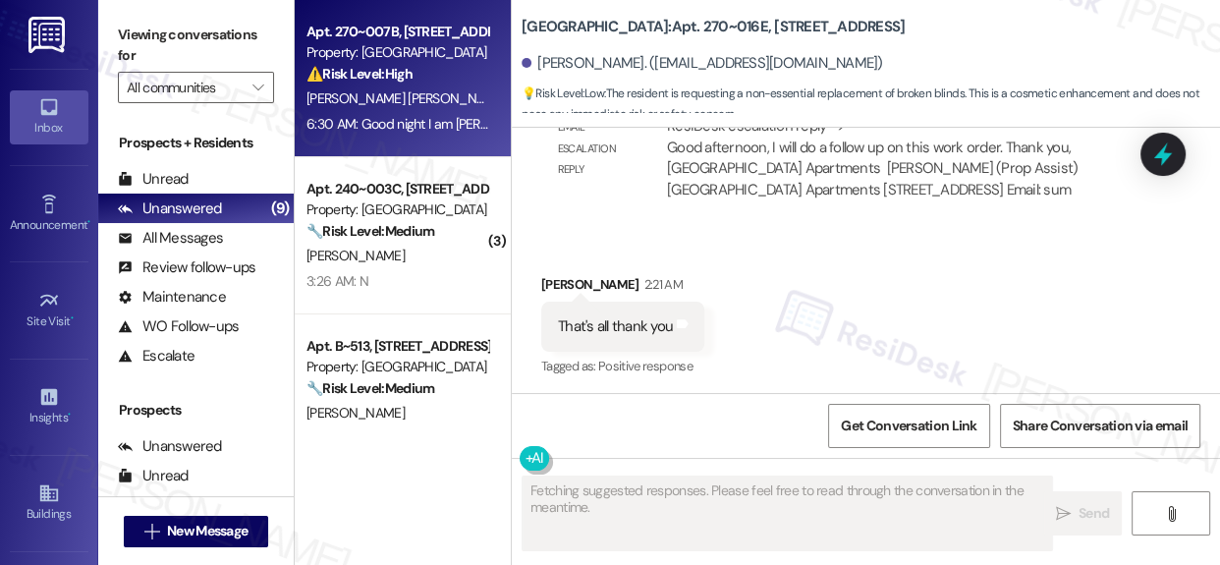
click at [402, 61] on div "Property: [GEOGRAPHIC_DATA]" at bounding box center [398, 52] width 182 height 21
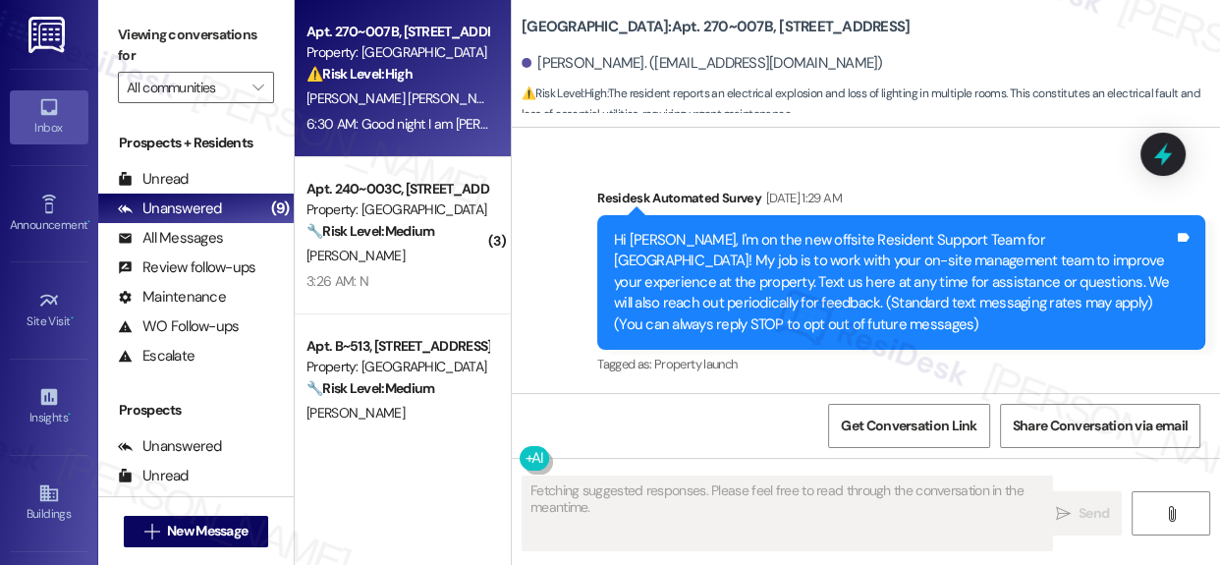
scroll to position [13582, 0]
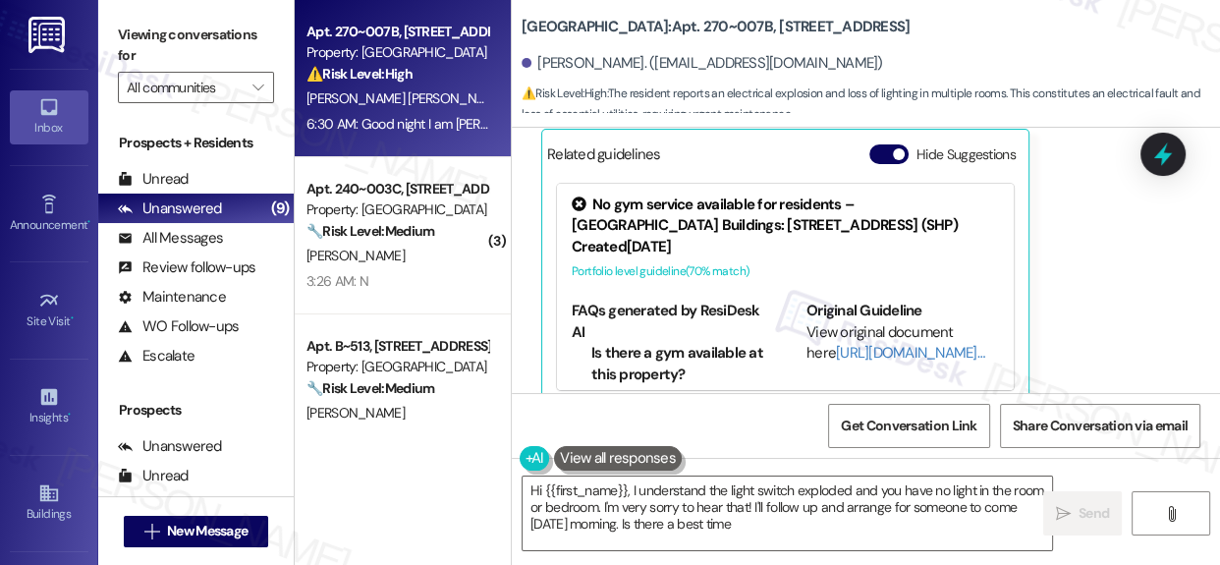
type textarea "Hi {{first_name}}, I understand the light switch exploded and you have no light…"
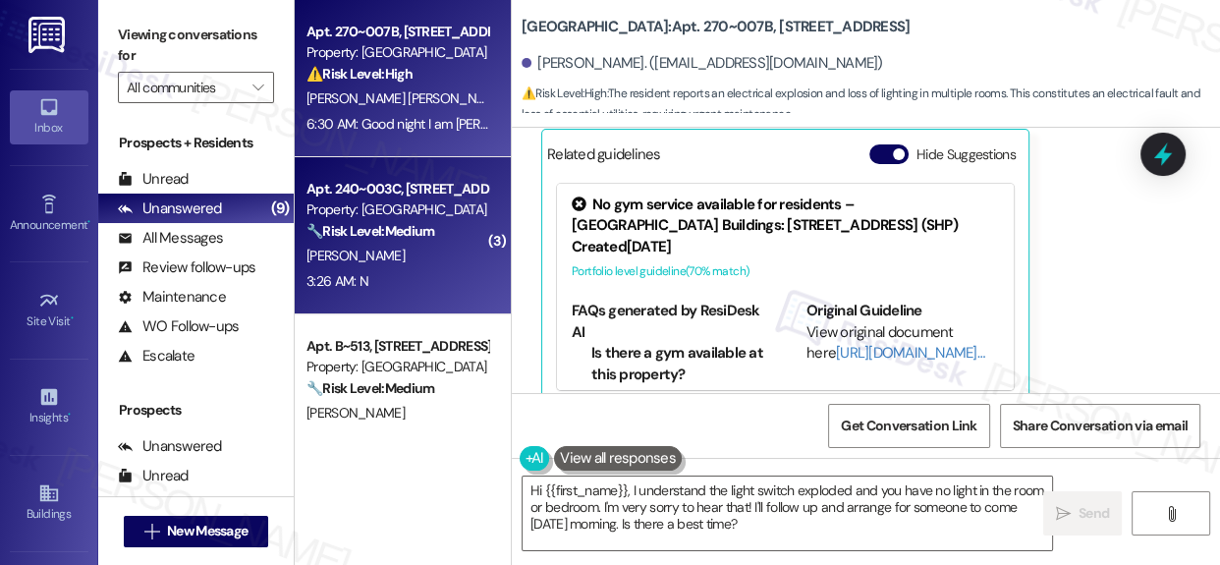
click at [392, 255] on div "[PERSON_NAME]" at bounding box center [398, 256] width 186 height 25
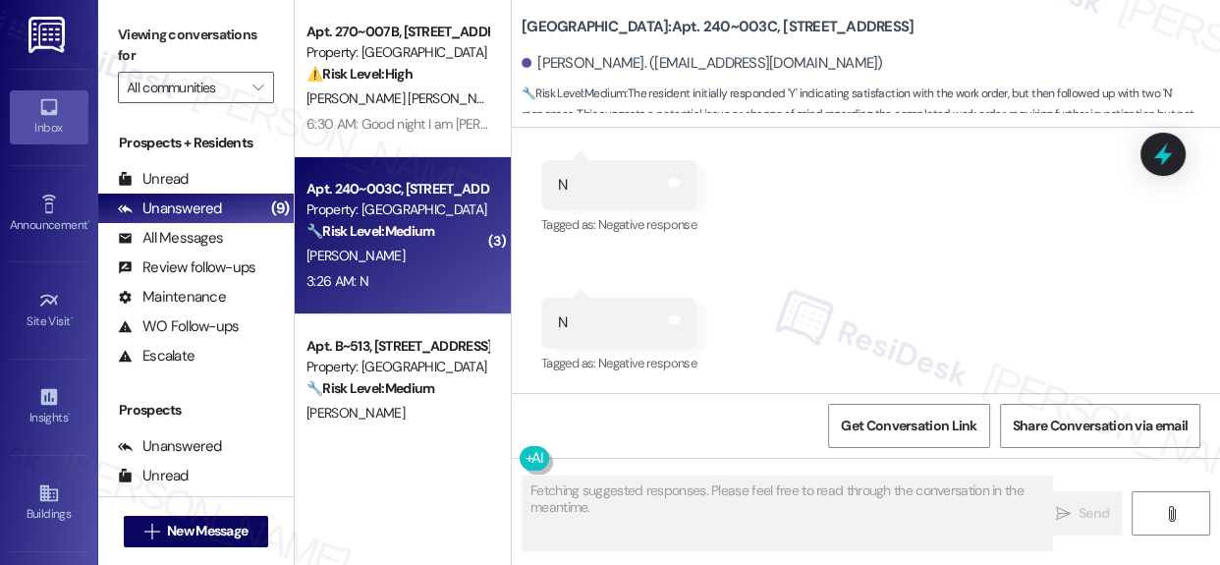
scroll to position [2430, 0]
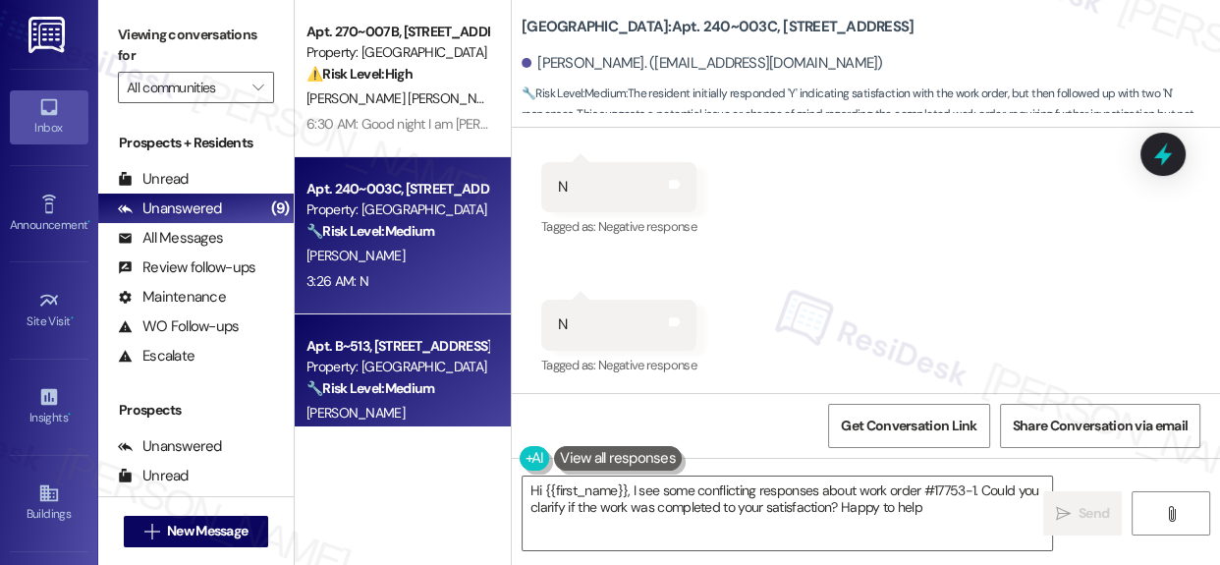
type textarea "Hi {{first_name}}, I see some conflicting responses about work order #17753-1. …"
click at [422, 363] on div "Property: [GEOGRAPHIC_DATA]" at bounding box center [398, 367] width 182 height 21
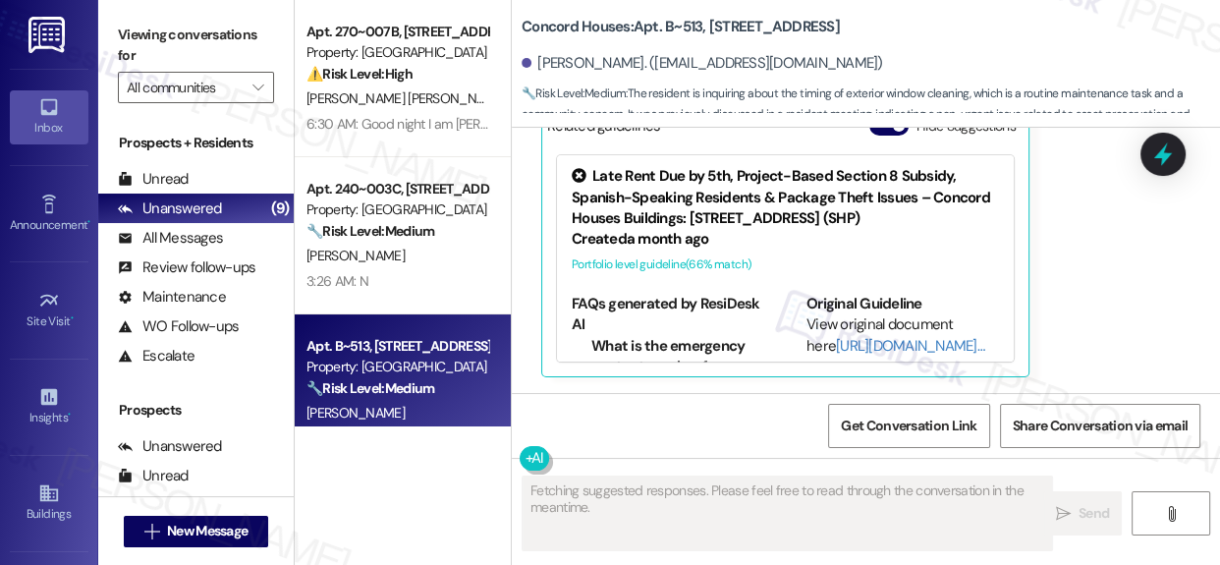
scroll to position [1101, 0]
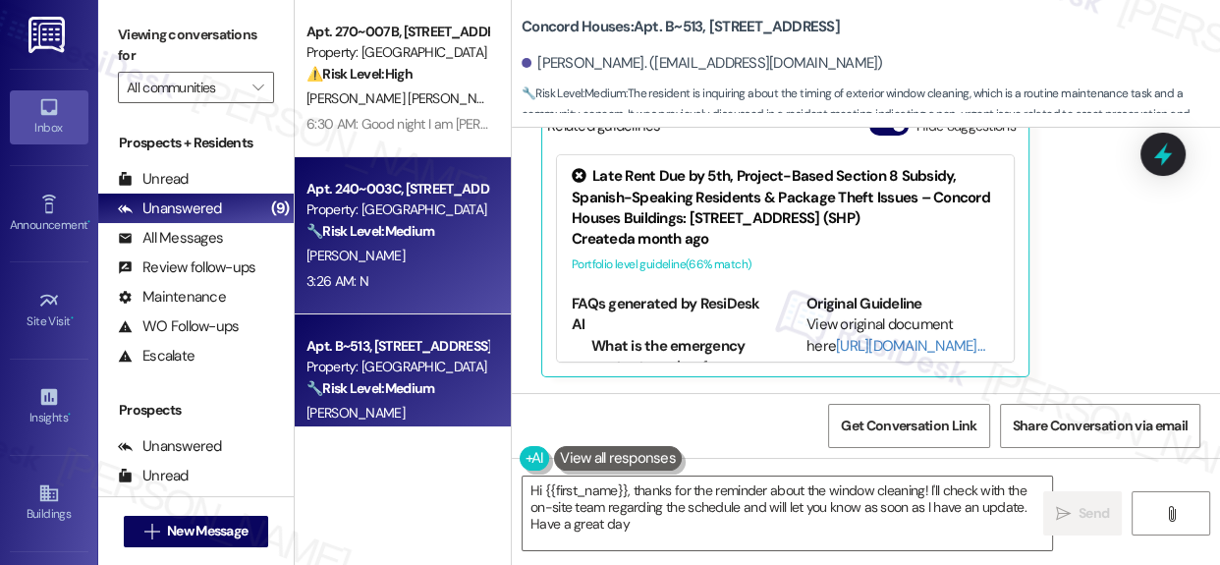
type textarea "Hi {{first_name}}, thanks for the reminder about the window cleaning! I'll chec…"
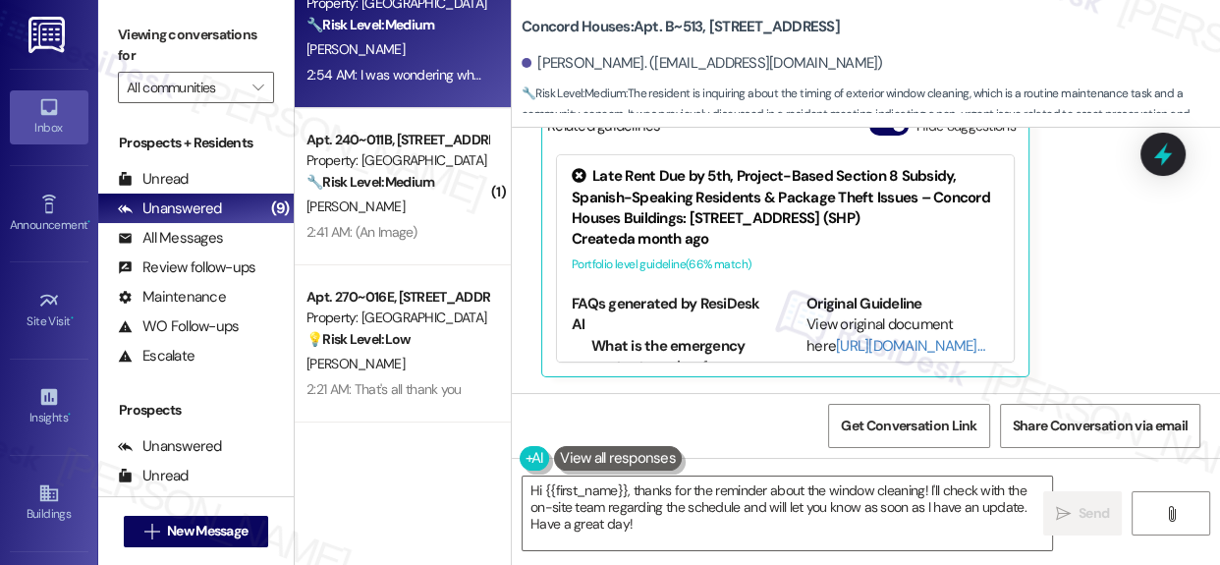
scroll to position [542, 0]
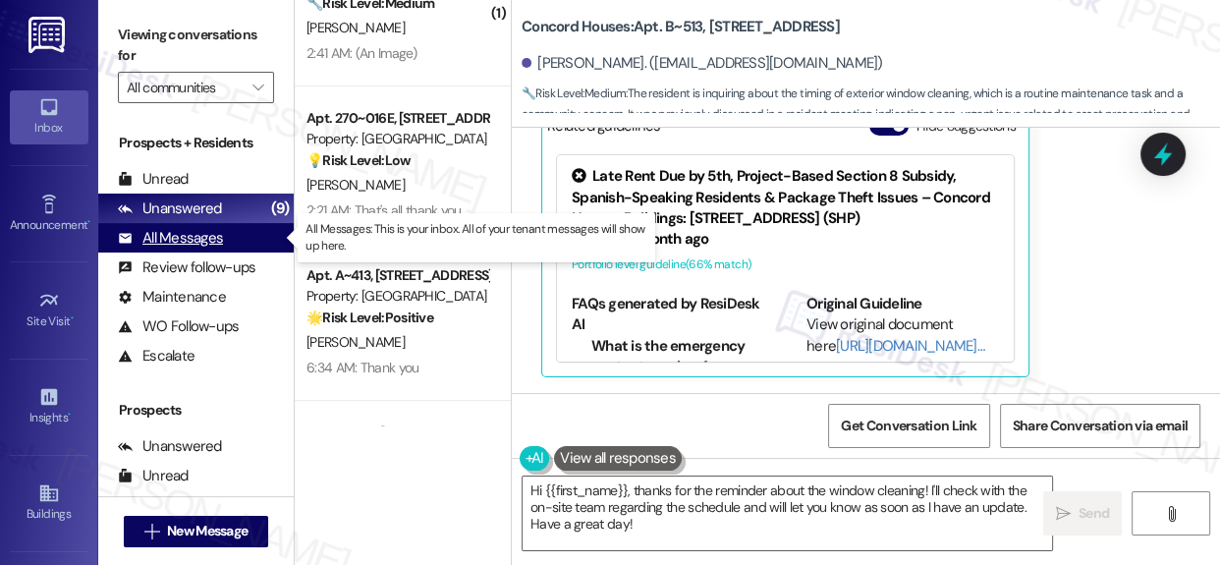
click at [202, 230] on div "All Messages" at bounding box center [170, 238] width 105 height 21
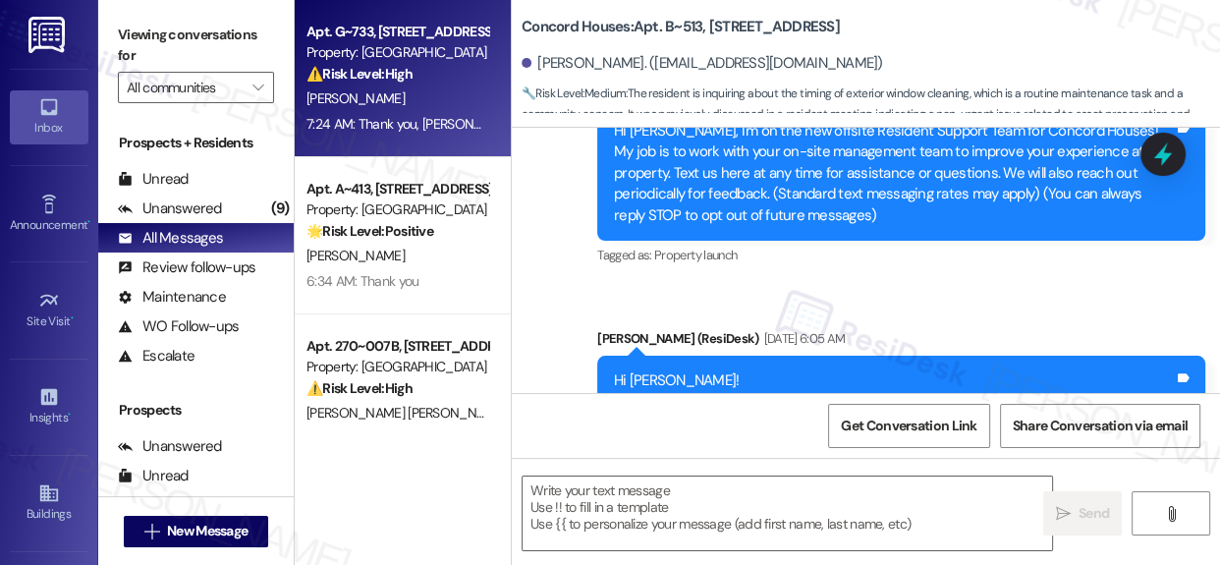
type textarea "Fetching suggested responses. Please feel free to read through the conversation…"
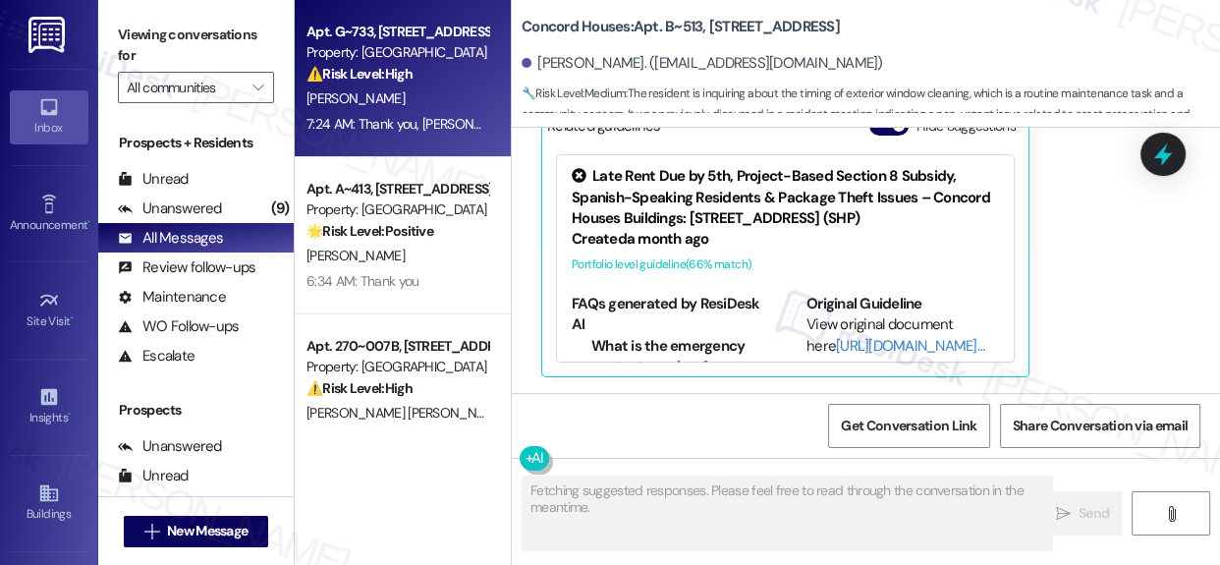
scroll to position [1101, 0]
click at [420, 79] on div "⚠️ Risk Level: High The resident reports torn and broken window shades and a re…" at bounding box center [398, 74] width 182 height 21
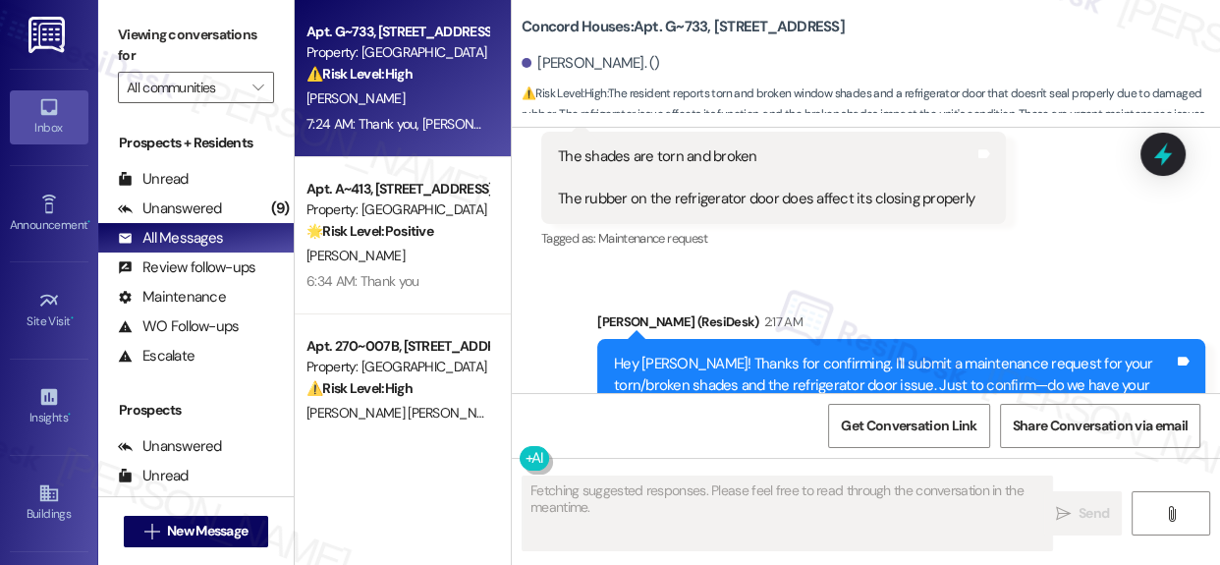
scroll to position [2093, 0]
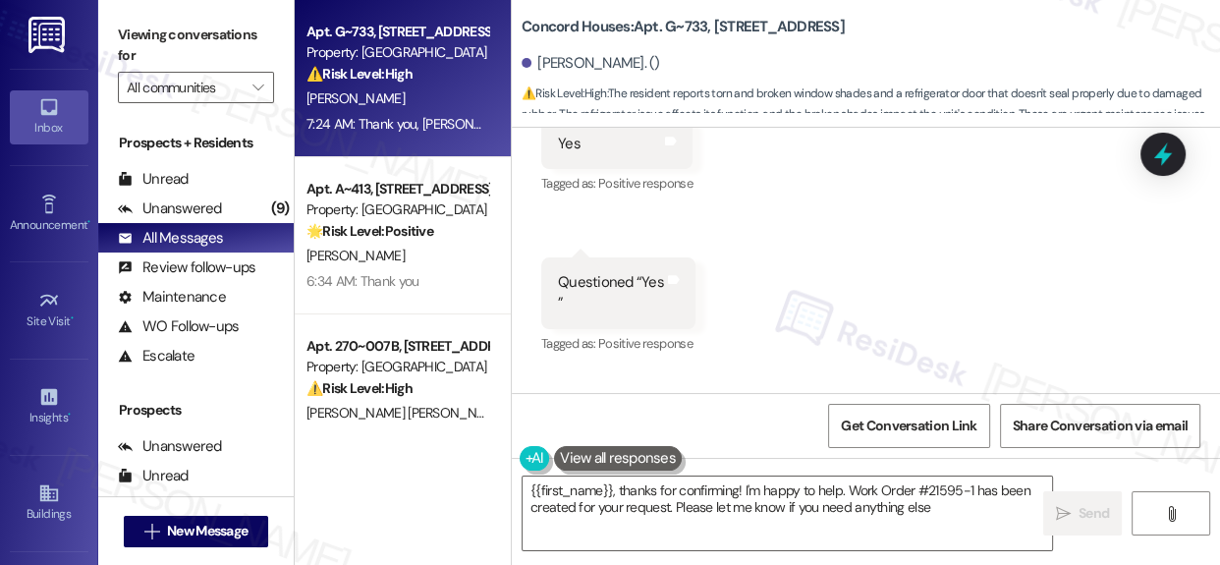
type textarea "{{first_name}}, thanks for confirming! I'm happy to help. Work Order #21595-1 h…"
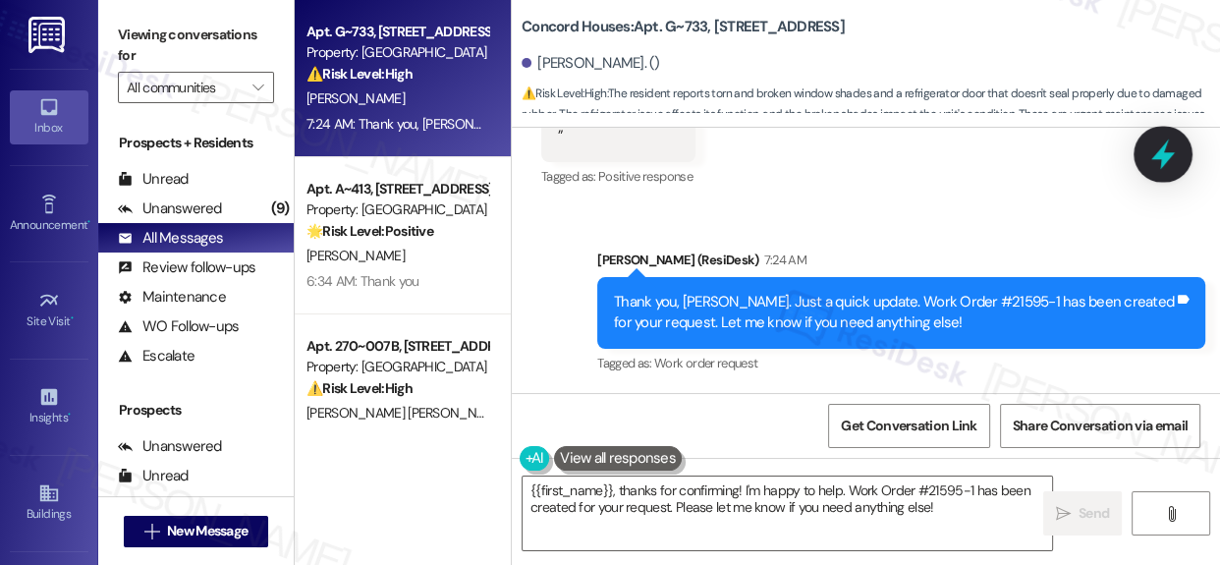
click at [1161, 146] on icon at bounding box center [1163, 154] width 33 height 33
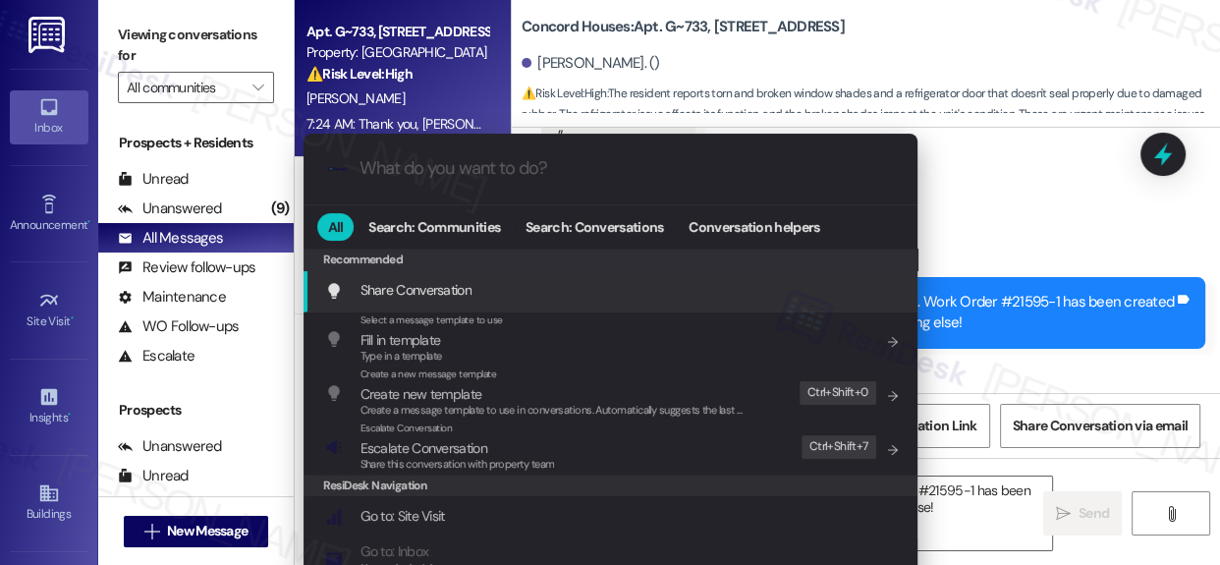
click at [500, 166] on input "What do you want to do?" at bounding box center [627, 168] width 534 height 21
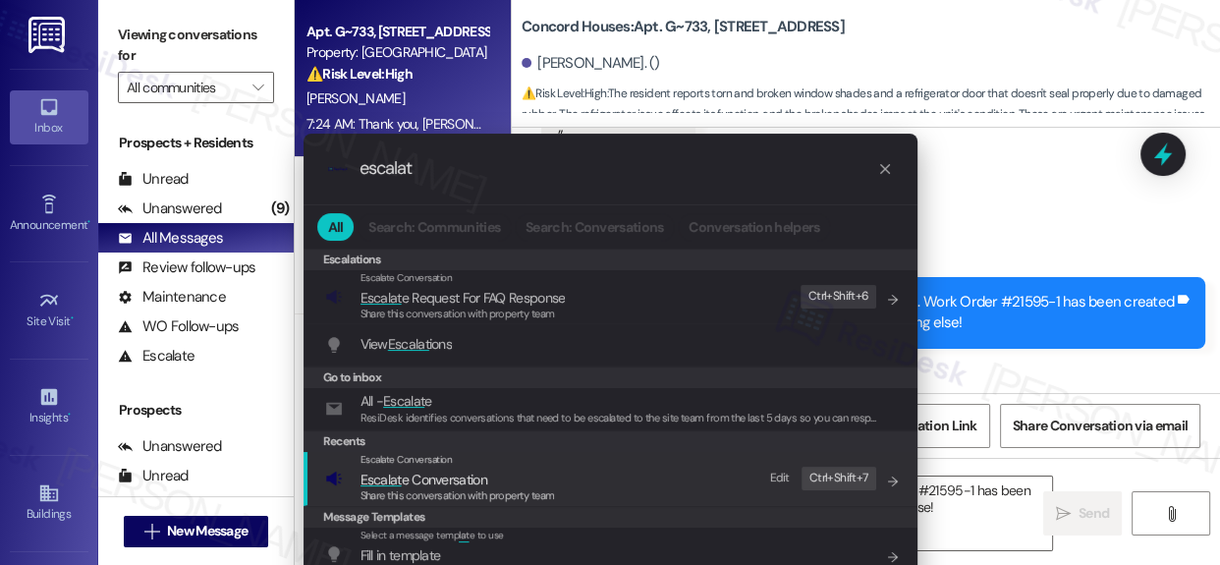
type input "escalat"
click at [434, 475] on span "Escalat e Conversation" at bounding box center [424, 480] width 127 height 18
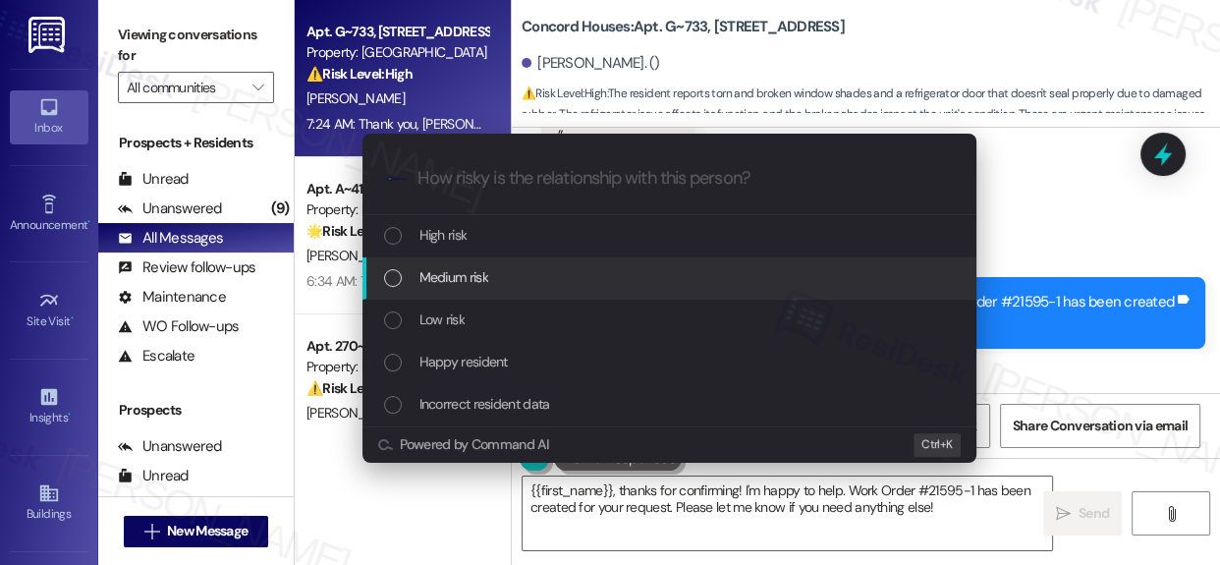
drag, startPoint x: 394, startPoint y: 275, endPoint x: 406, endPoint y: 272, distance: 12.2
click at [393, 275] on div "List of options" at bounding box center [393, 278] width 18 height 18
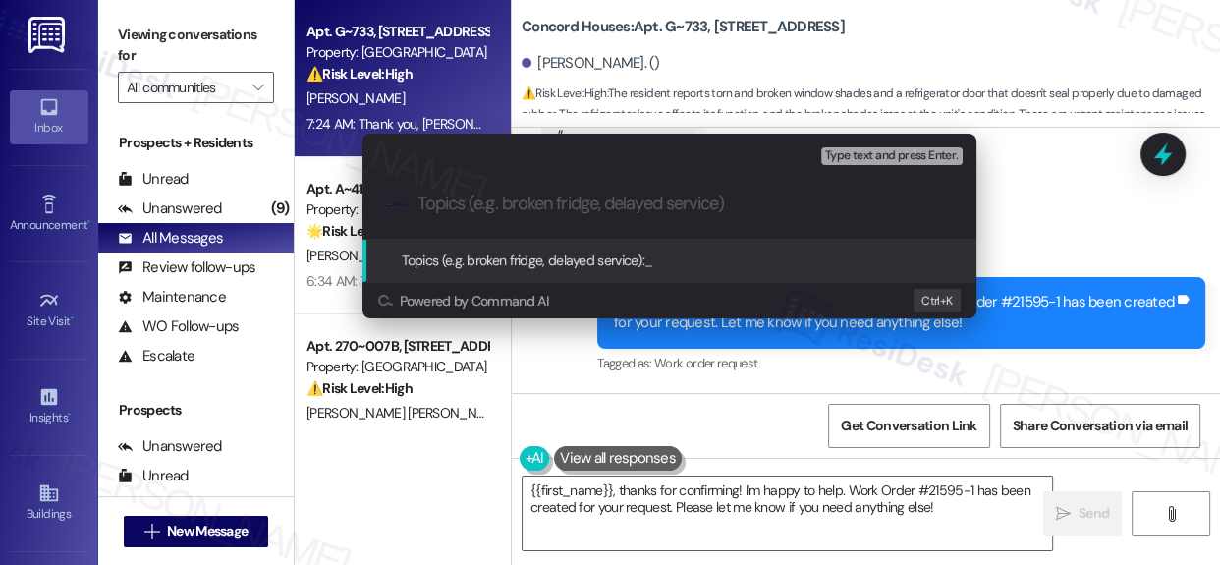
click at [521, 198] on input "Topics (e.g. broken fridge, delayed service)" at bounding box center [686, 204] width 534 height 21
paste input "WO Subject: Work Order Filed by ResiDesk - WO #"
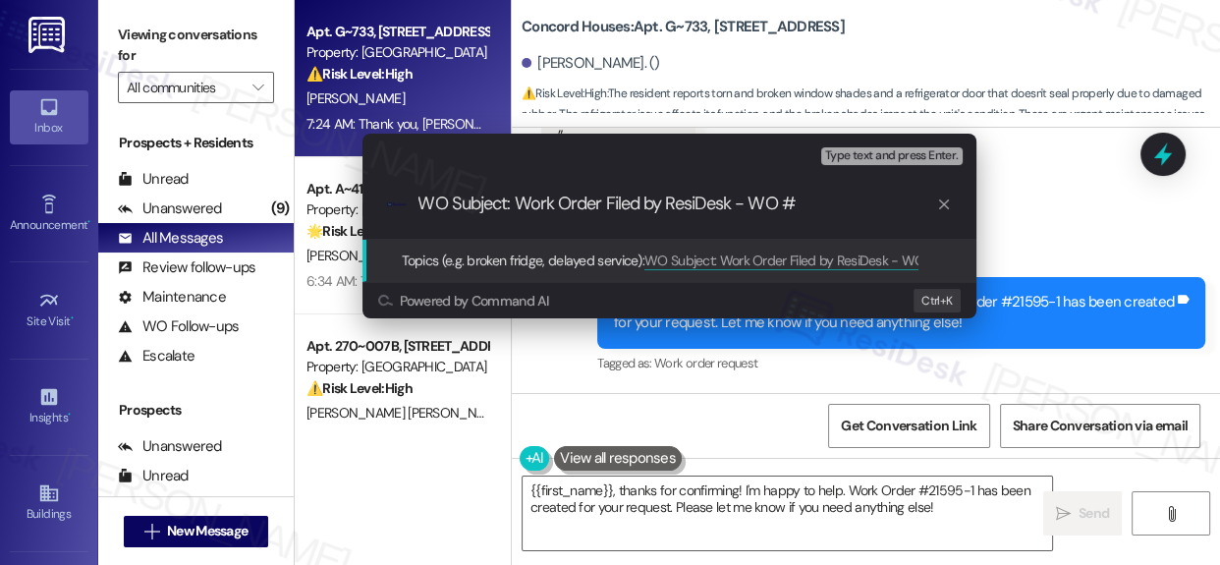
click at [827, 196] on input "WO Subject: Work Order Filed by ResiDesk - WO #" at bounding box center [678, 204] width 518 height 21
paste input "21595-1"
type input "WO Subject: Work Order Filed by ResiDesk - WO # 21595-1 (windows & refrigerator)"
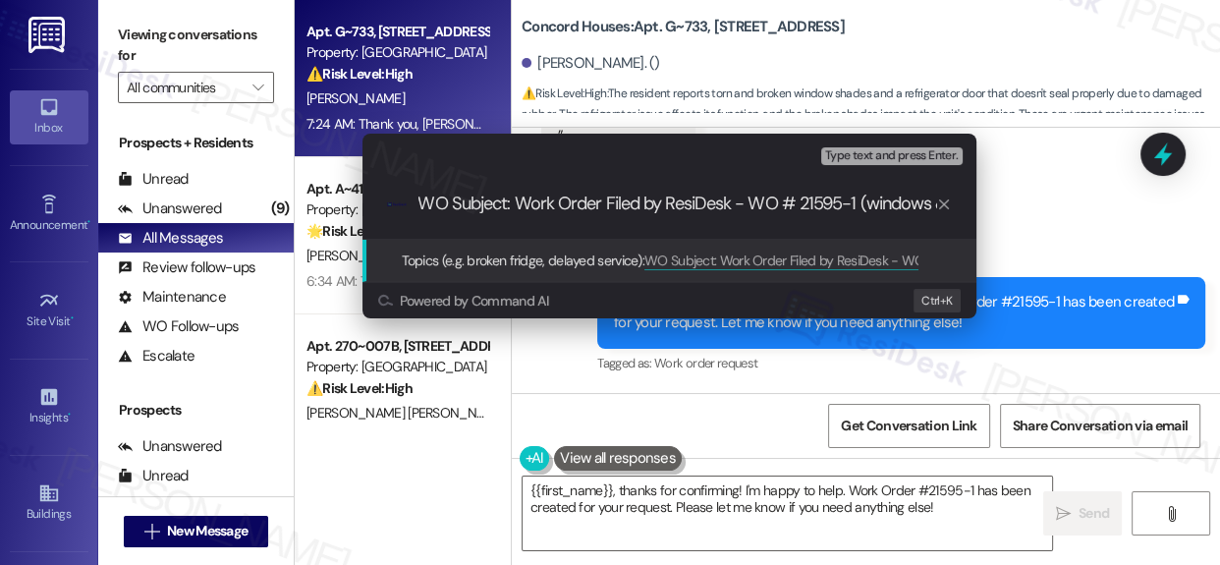
click at [569, 255] on span "Topics (e.g. broken fridge, delayed service):" at bounding box center [524, 261] width 244 height 18
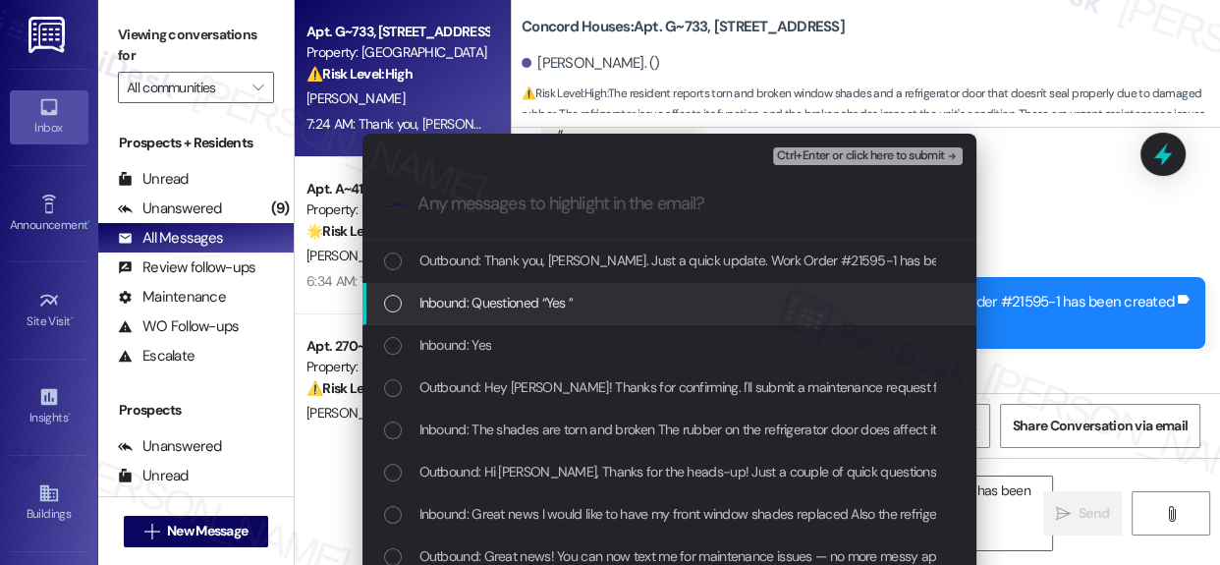
click at [386, 298] on div "List of options" at bounding box center [393, 304] width 18 height 18
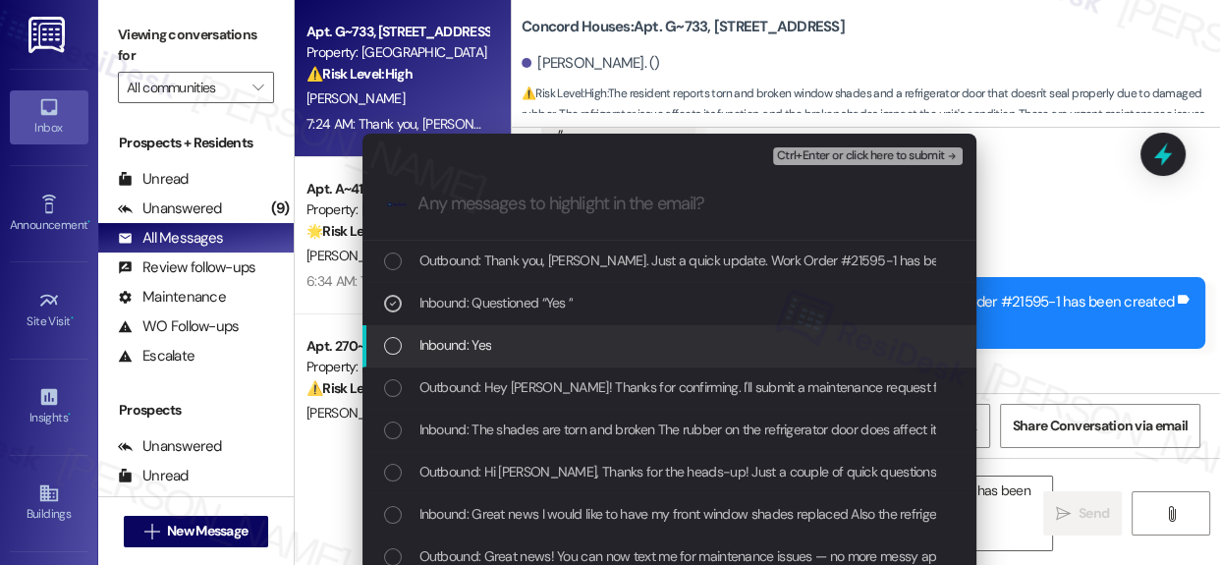
click at [384, 340] on div "List of options" at bounding box center [393, 346] width 18 height 18
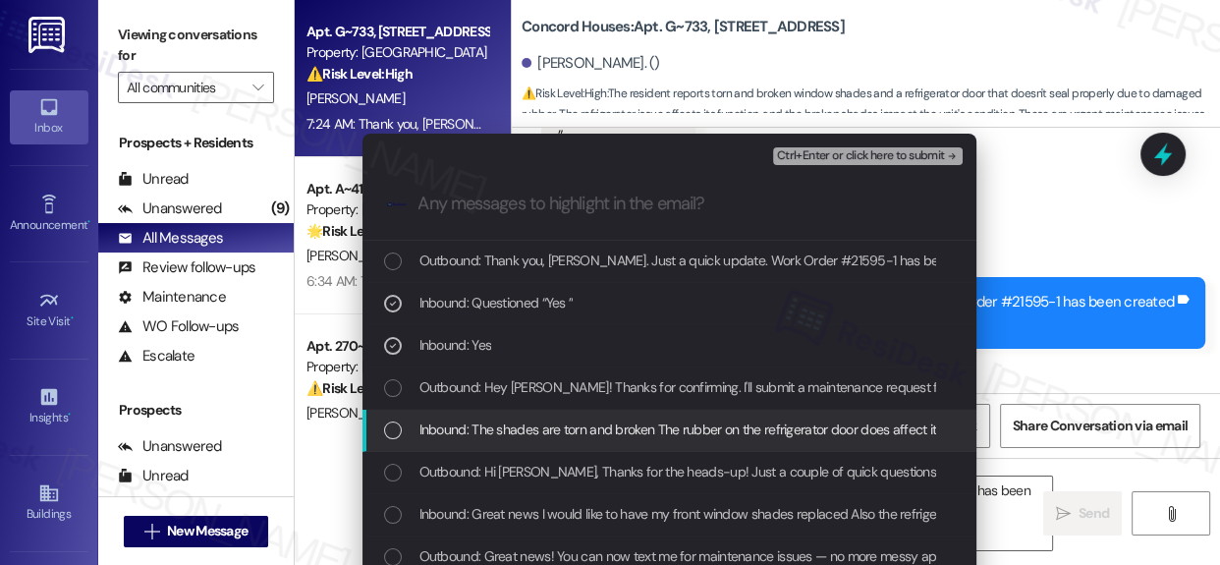
click at [389, 427] on div "List of options" at bounding box center [393, 431] width 18 height 18
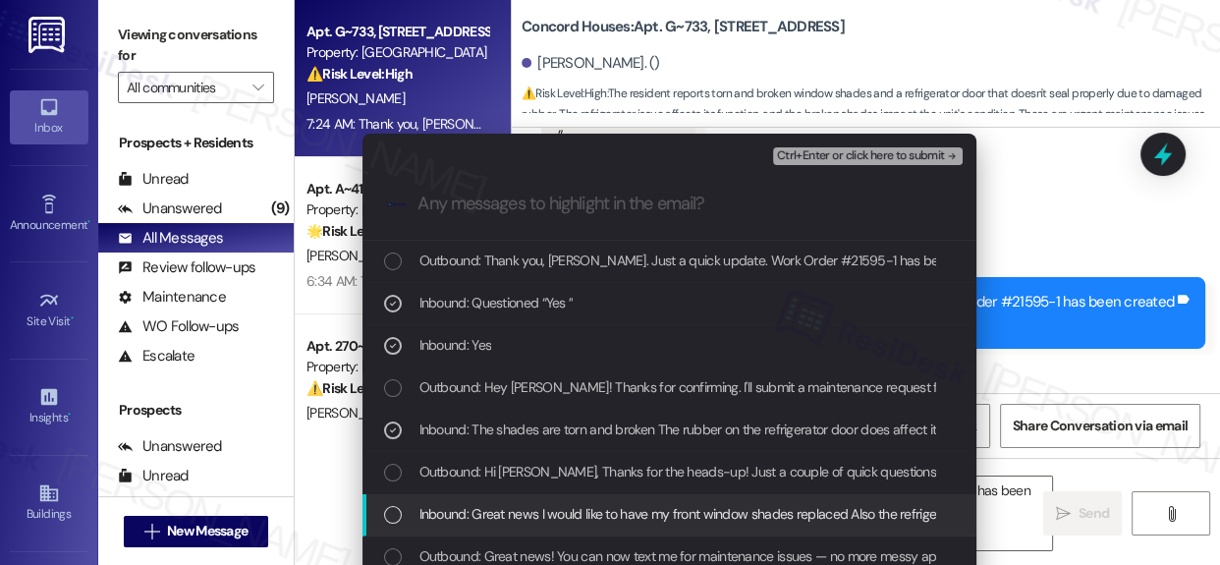
click at [393, 513] on div "List of options" at bounding box center [393, 515] width 18 height 18
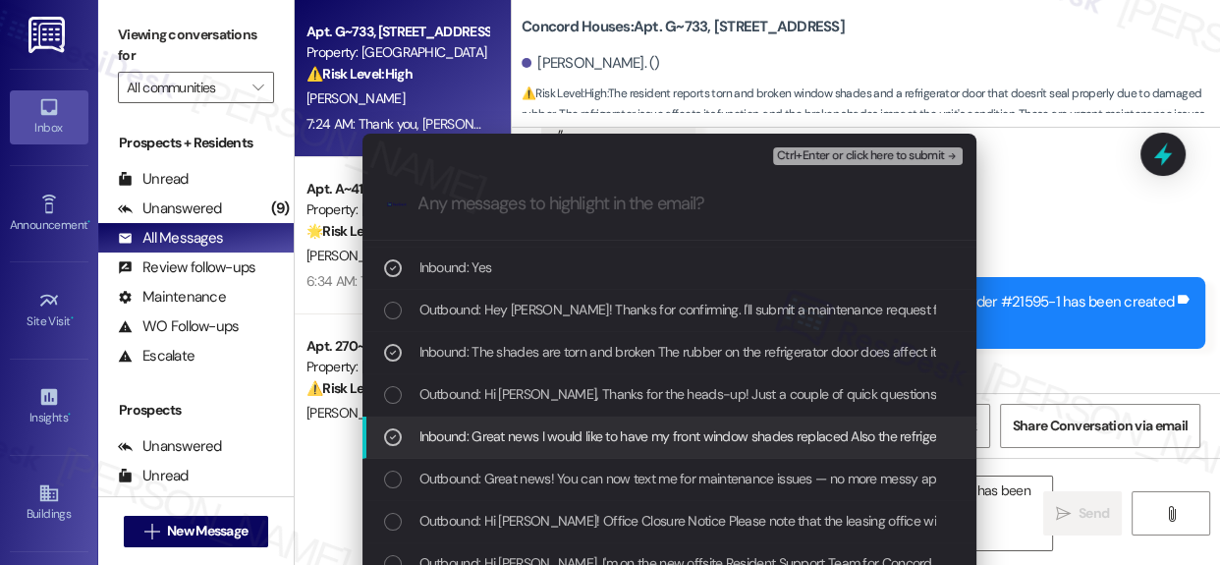
scroll to position [79, 0]
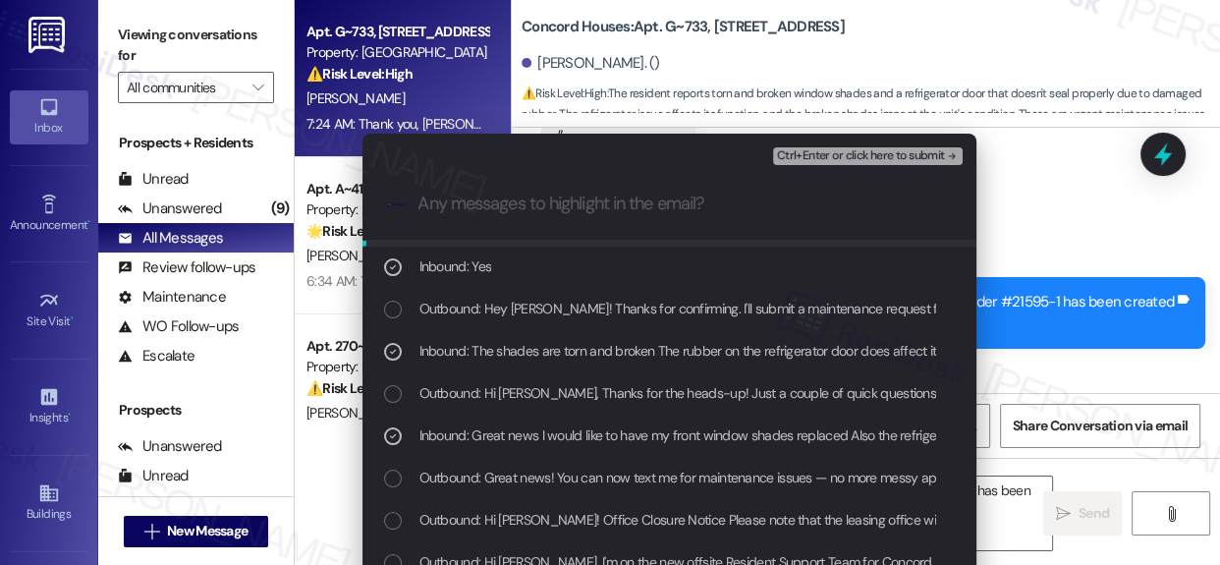
click at [879, 154] on span "Ctrl+Enter or click here to submit" at bounding box center [861, 156] width 168 height 14
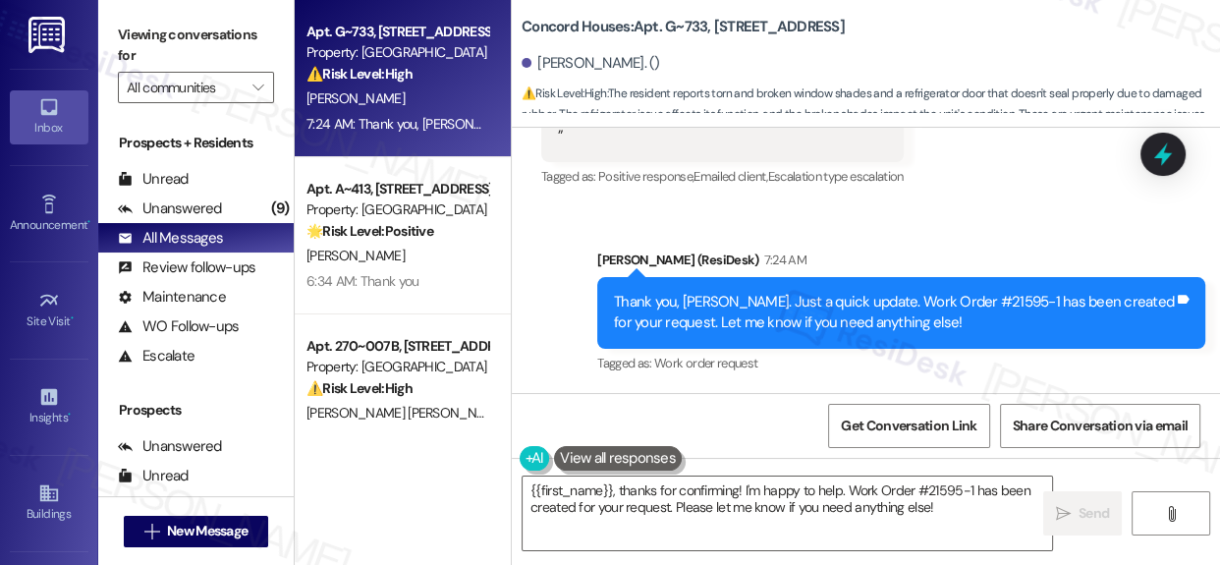
scroll to position [2280, 0]
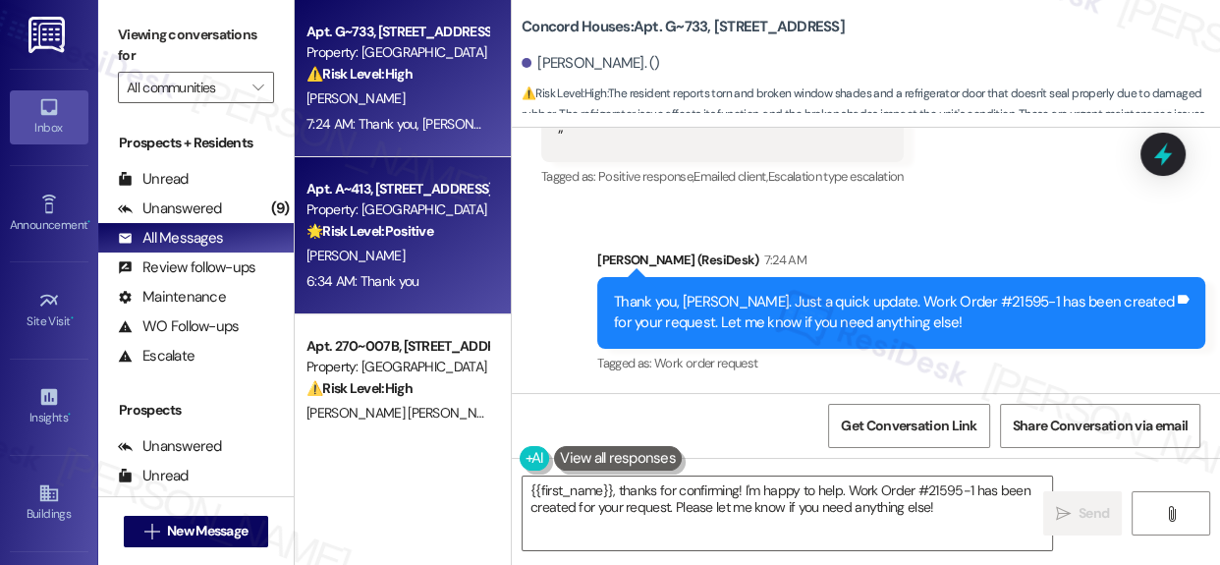
click at [413, 250] on div "[PERSON_NAME]" at bounding box center [398, 256] width 186 height 25
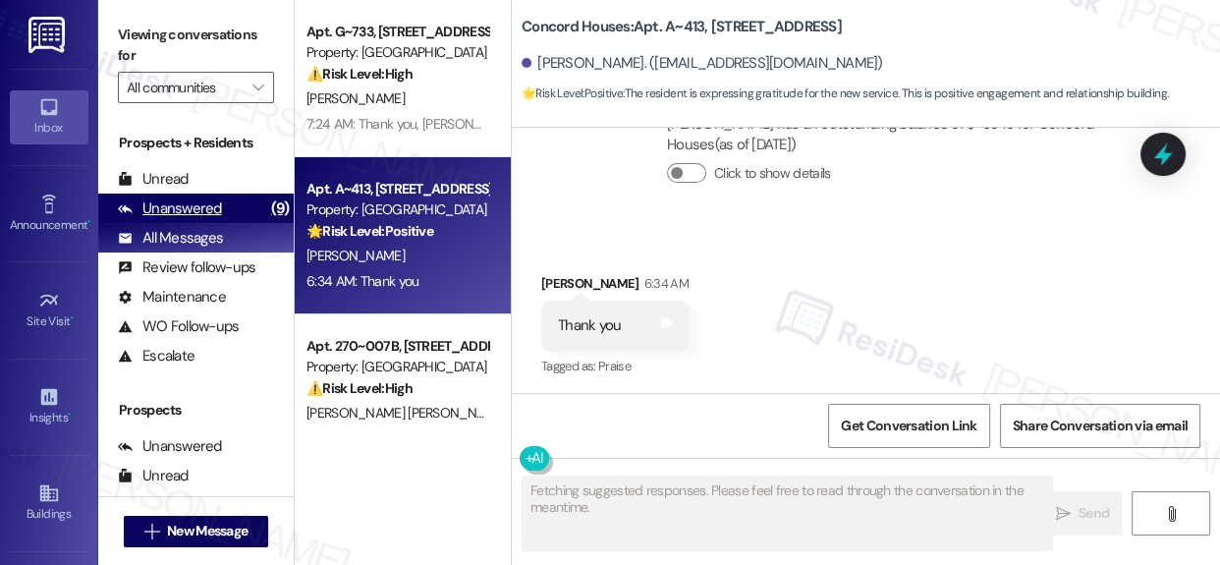
scroll to position [2388, 0]
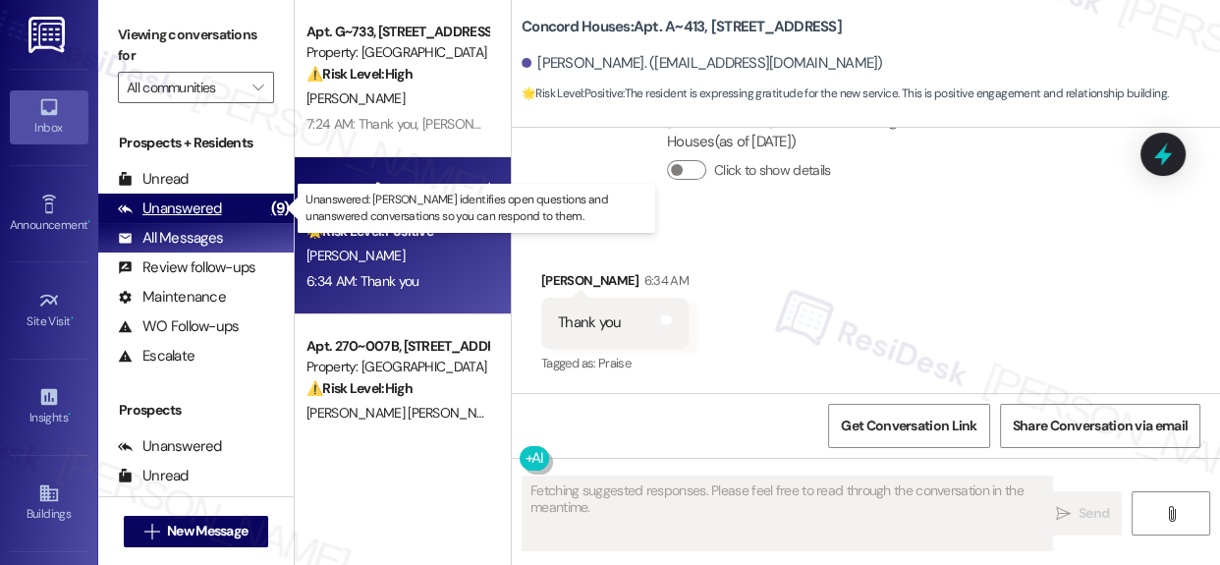
click at [205, 211] on div "Unanswered" at bounding box center [170, 208] width 104 height 21
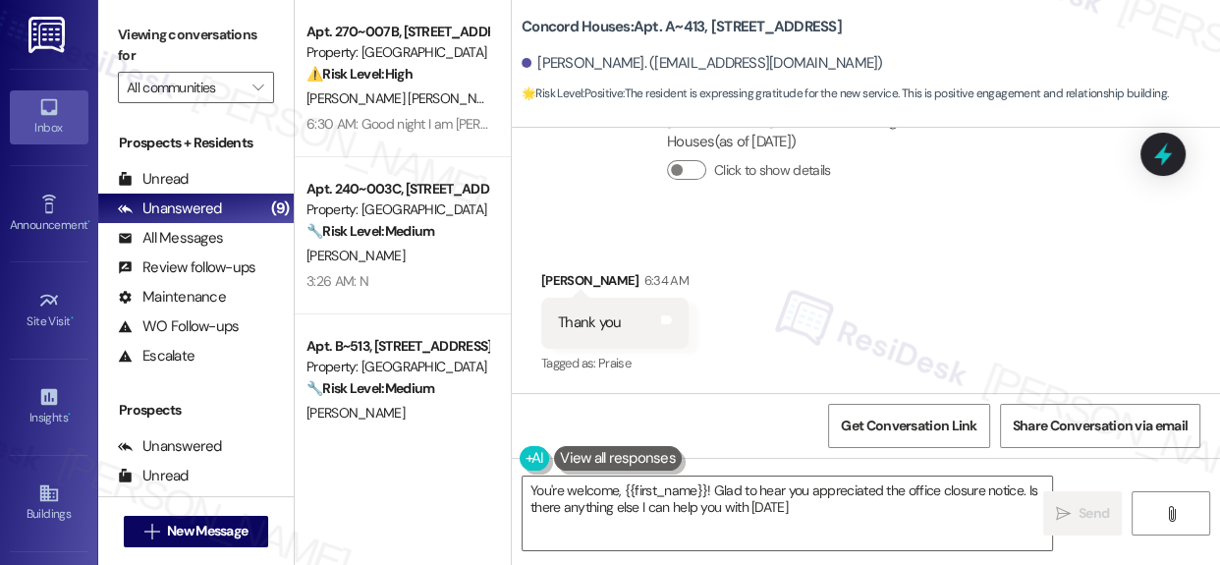
type textarea "You're welcome, {{first_name}}! Glad to hear you appreciated the office closure…"
click at [198, 237] on div "All Messages" at bounding box center [170, 238] width 105 height 21
drag, startPoint x: 198, startPoint y: 237, endPoint x: 287, endPoint y: 223, distance: 90.5
click at [198, 237] on div "All Messages" at bounding box center [170, 238] width 105 height 21
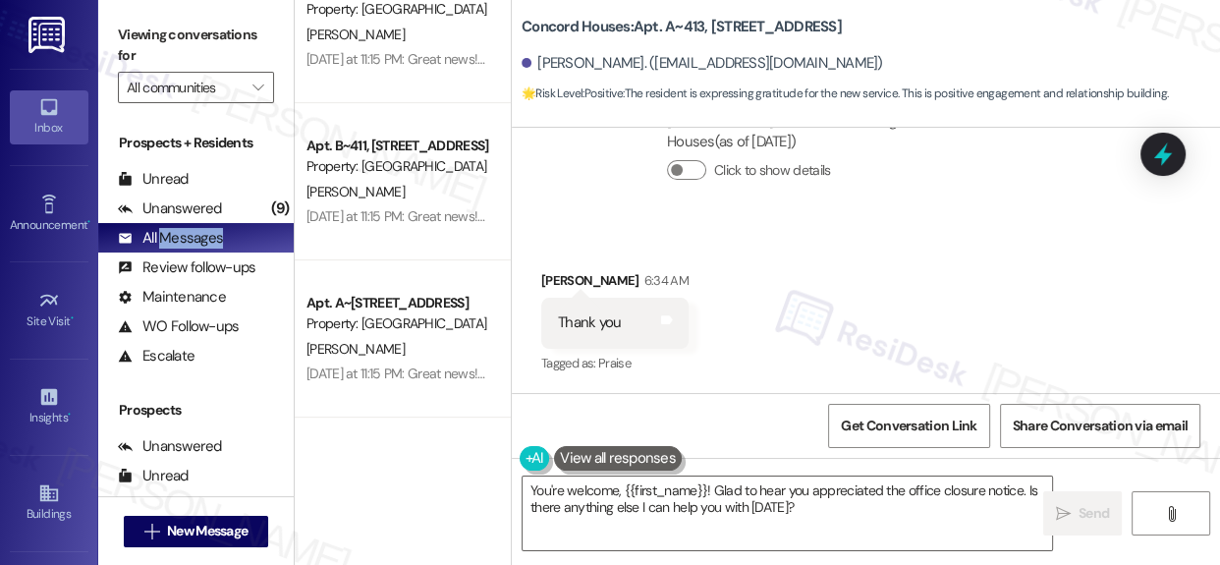
scroll to position [7436, 0]
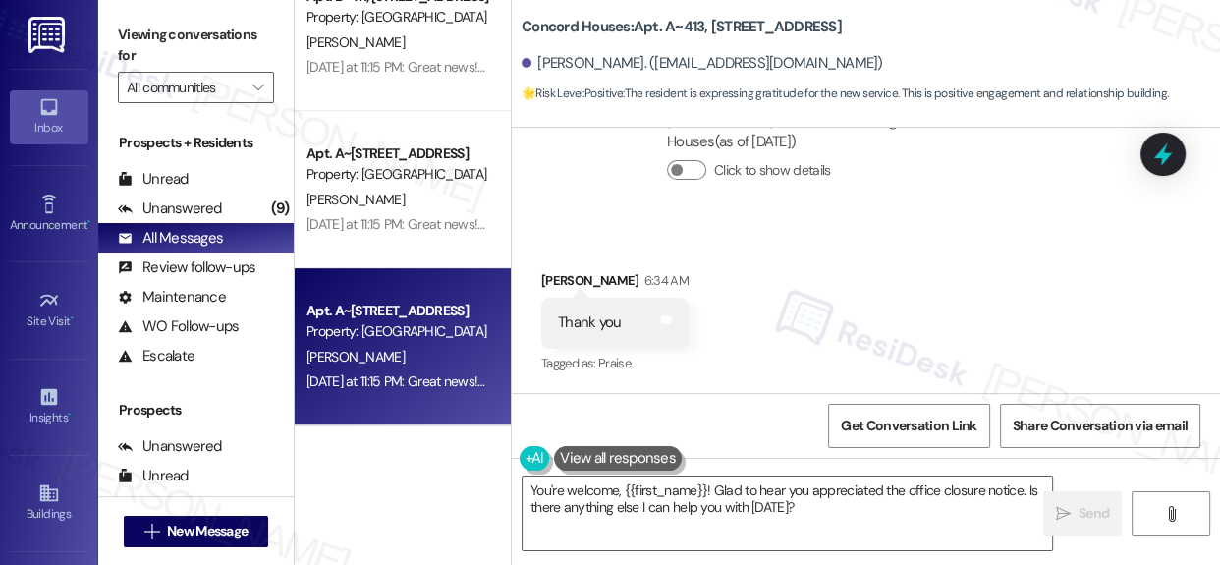
click at [422, 369] on div "[DATE] at 11:15 PM: Great news! You can now text me for maintenance issues — no…" at bounding box center [398, 381] width 186 height 25
type textarea "Fetching suggested responses. Please feel free to read through the conversation…"
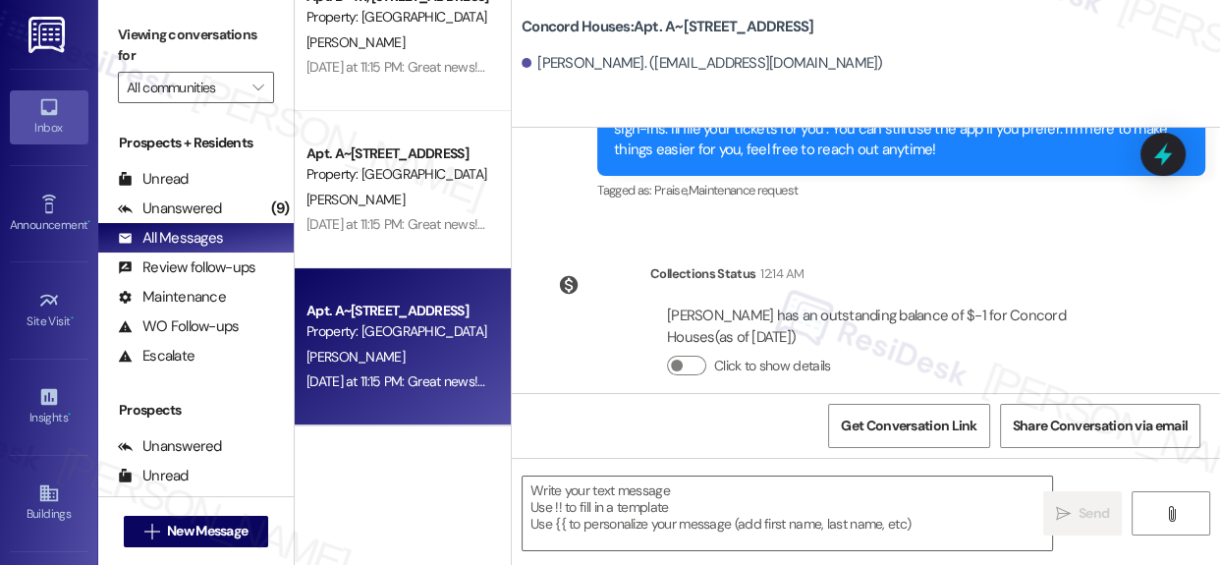
scroll to position [838, 0]
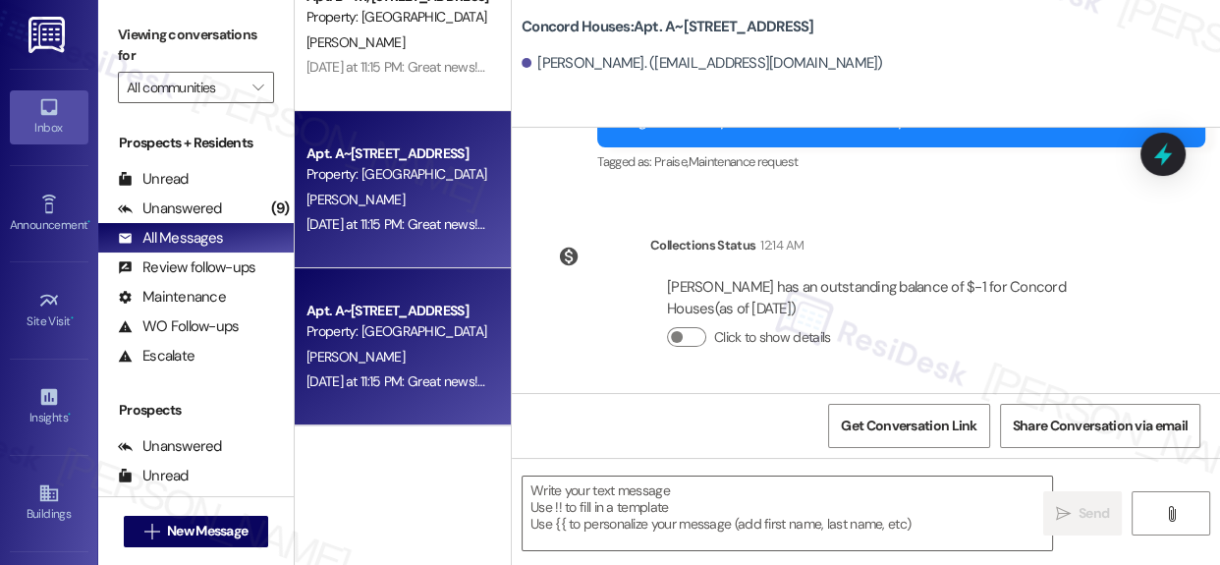
click at [420, 206] on div "[PERSON_NAME]" at bounding box center [398, 200] width 186 height 25
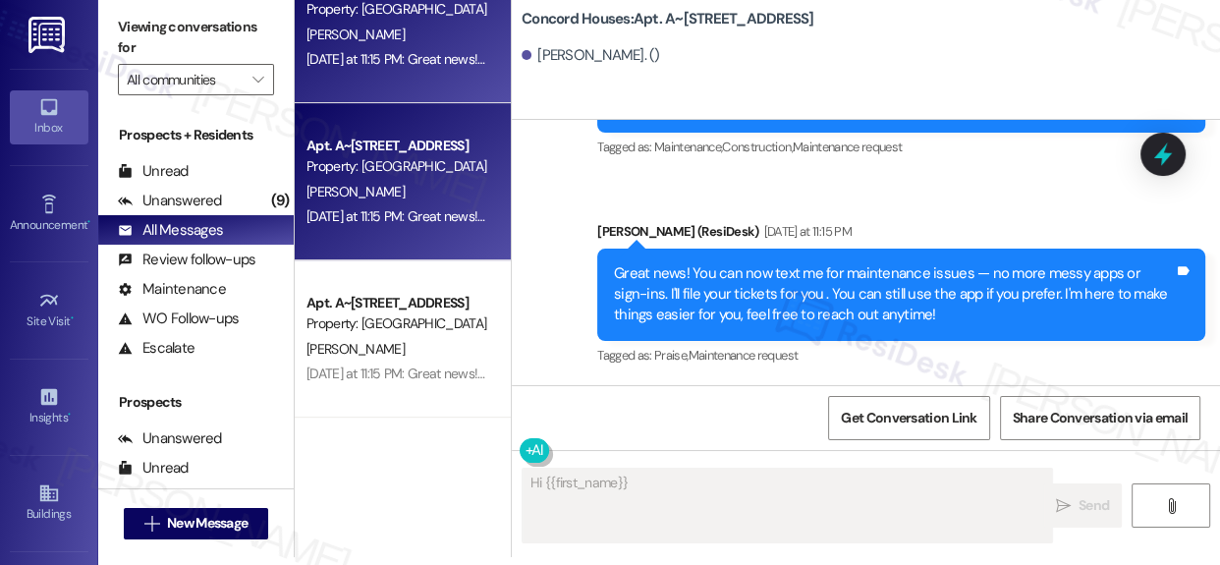
scroll to position [10, 0]
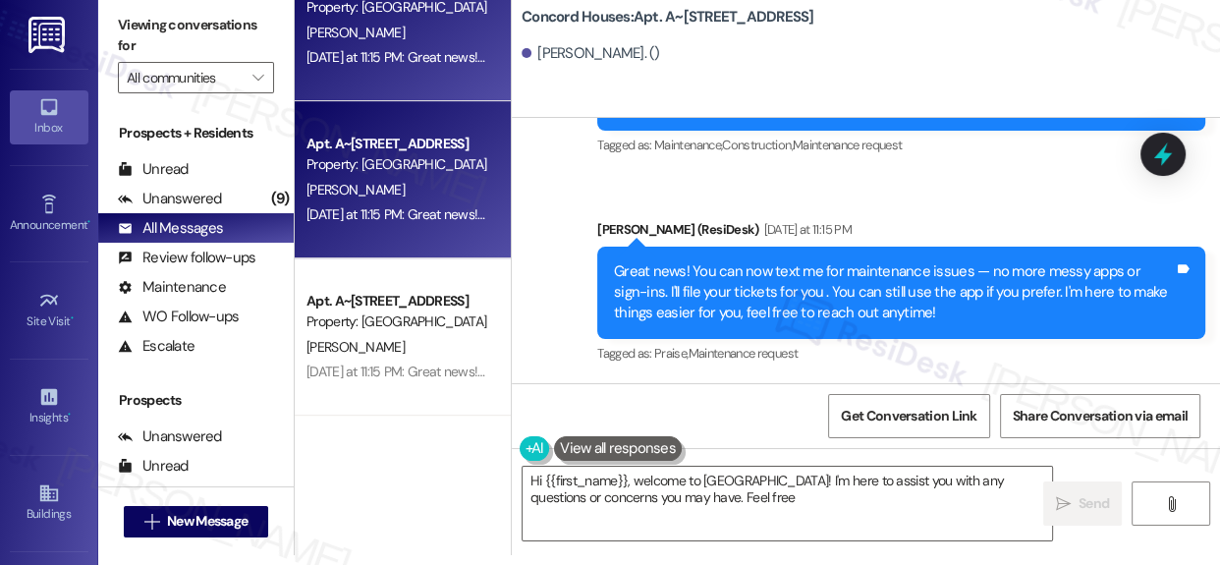
type textarea "Hi {{first_name}}, welcome to [GEOGRAPHIC_DATA]! I'm here to assist you with an…"
click at [431, 56] on div "[DATE] at 11:15 PM: Great news! You can now text me for maintenance issues — no…" at bounding box center [1000, 57] width 1386 height 18
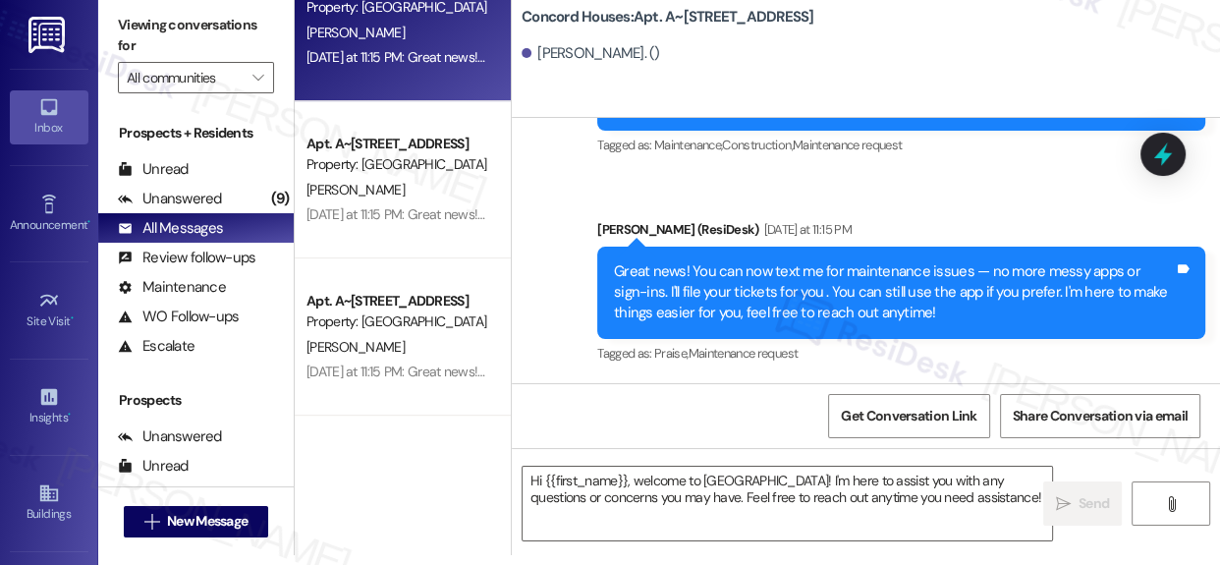
type textarea "Fetching suggested responses. Please feel free to read through the conversation…"
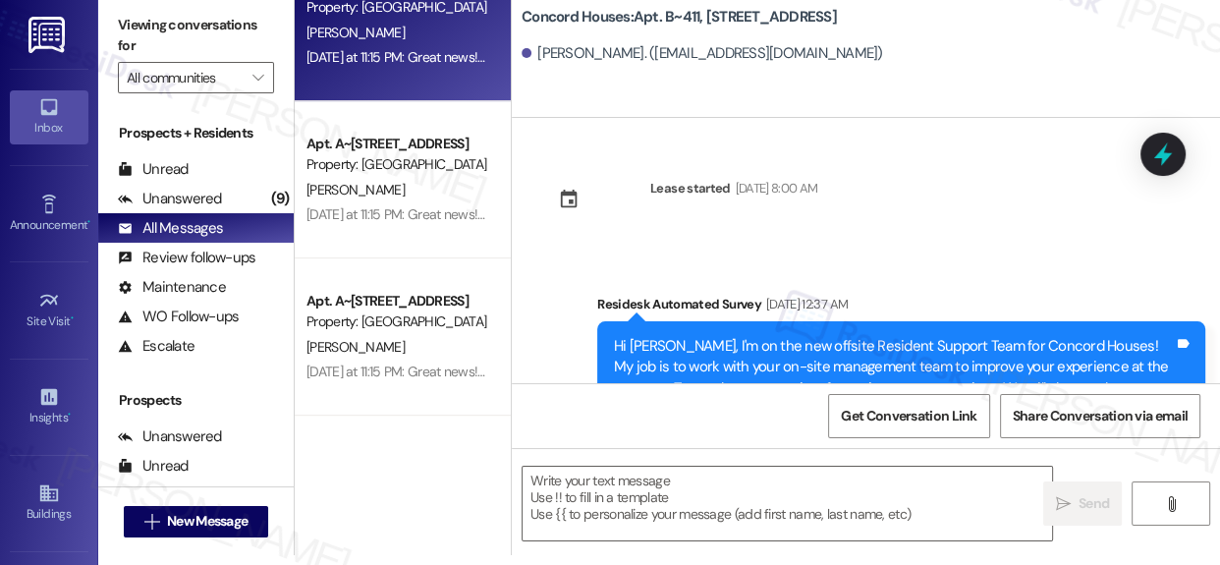
type textarea "Fetching suggested responses. Please feel free to read through the conversation…"
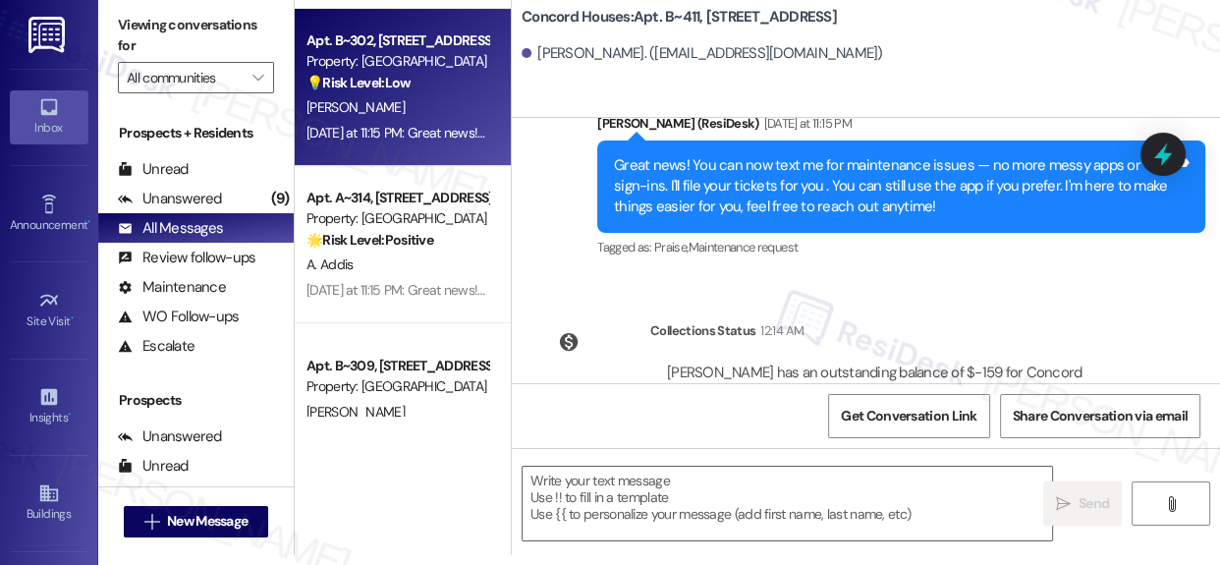
scroll to position [6810, 0]
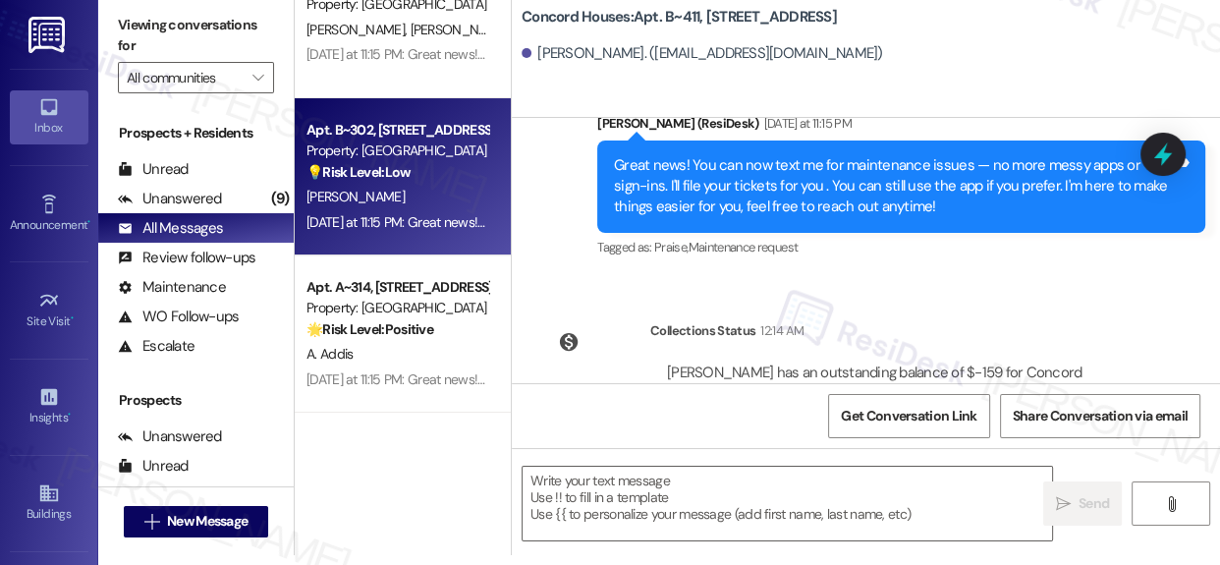
click at [409, 133] on div "Apt. B~302, [STREET_ADDRESS]" at bounding box center [398, 130] width 182 height 21
type textarea "Fetching suggested responses. Please feel free to read through the conversation…"
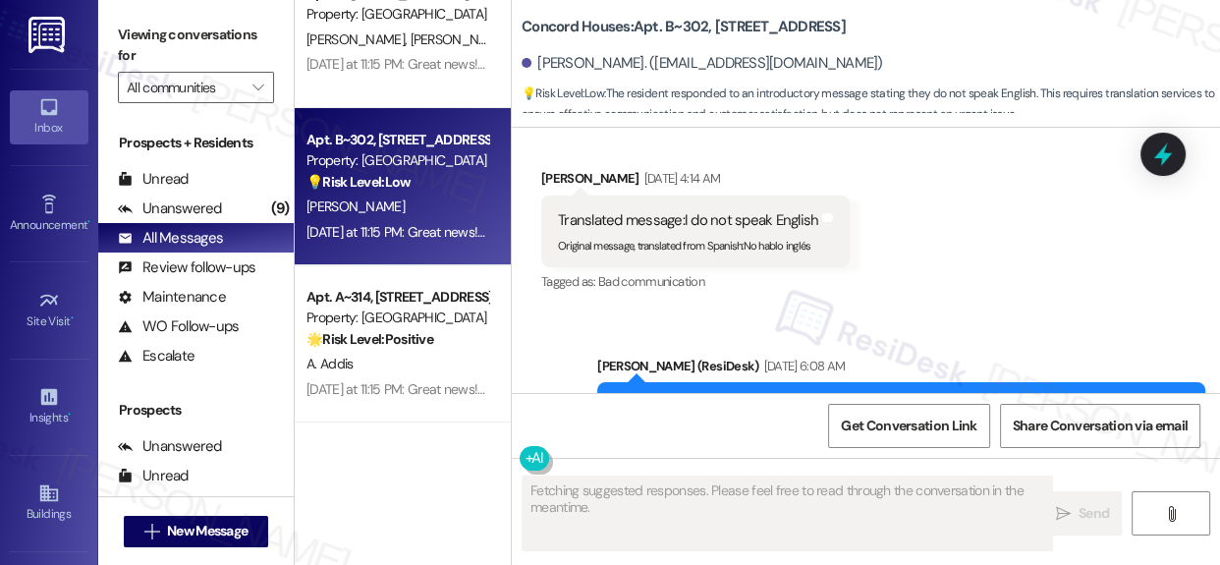
scroll to position [303, 0]
